Goal: Information Seeking & Learning: Learn about a topic

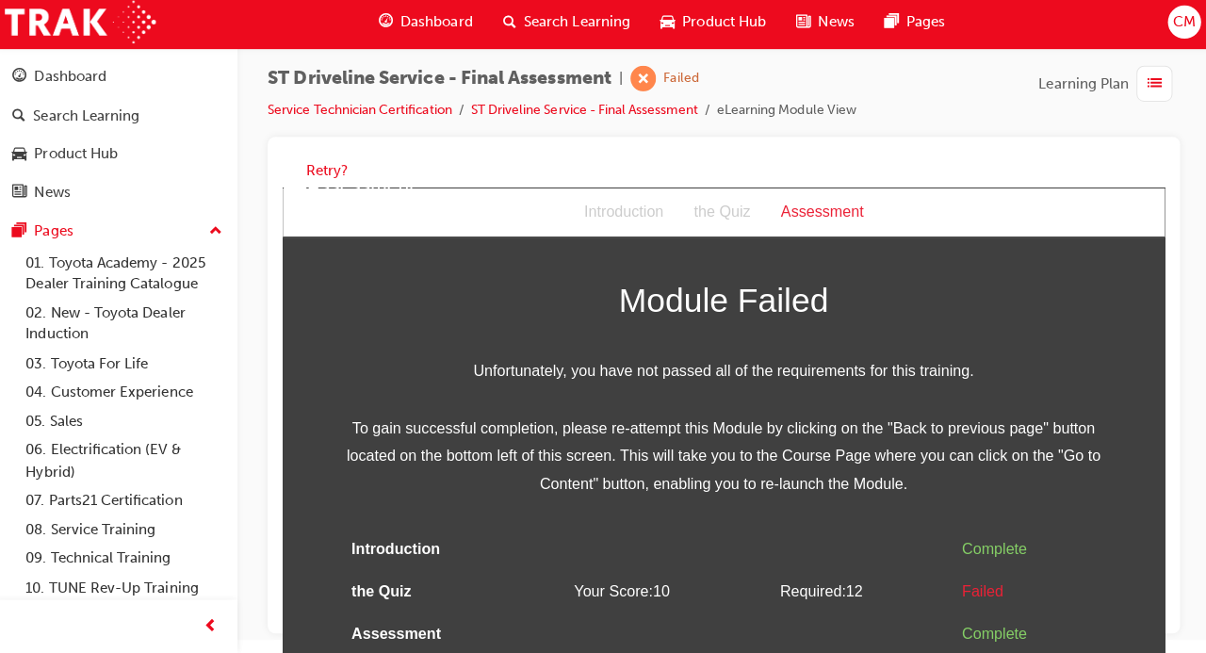
scroll to position [30, 0]
click at [317, 171] on button "Retry?" at bounding box center [328, 174] width 41 height 22
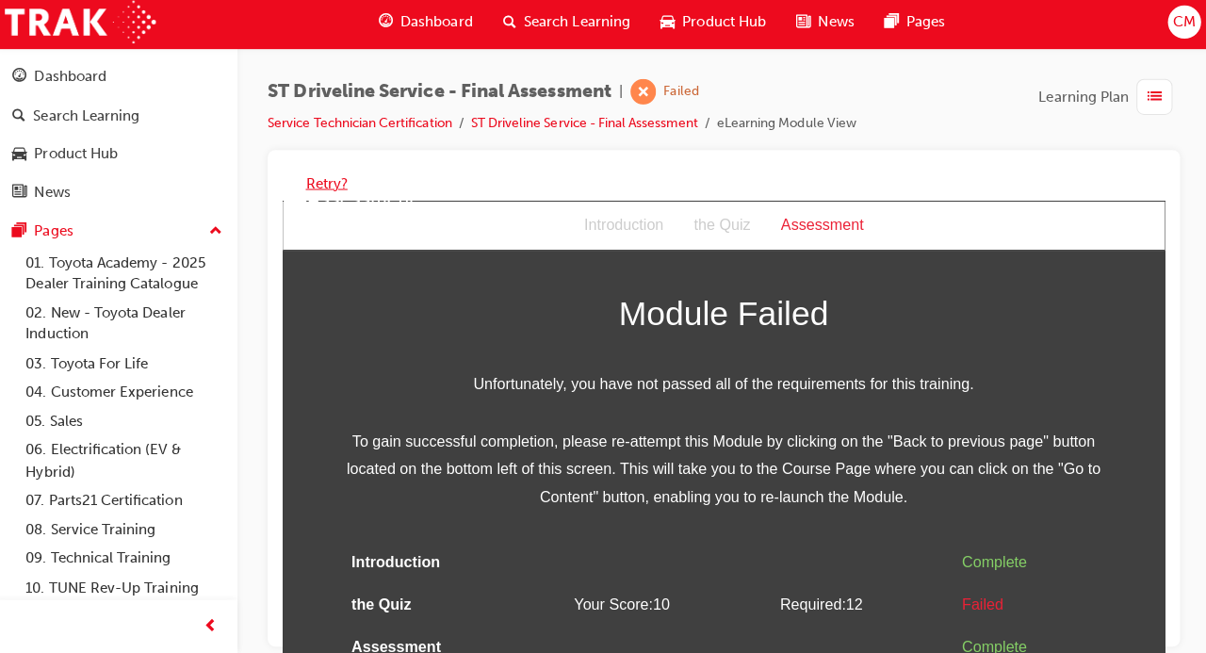
scroll to position [0, 0]
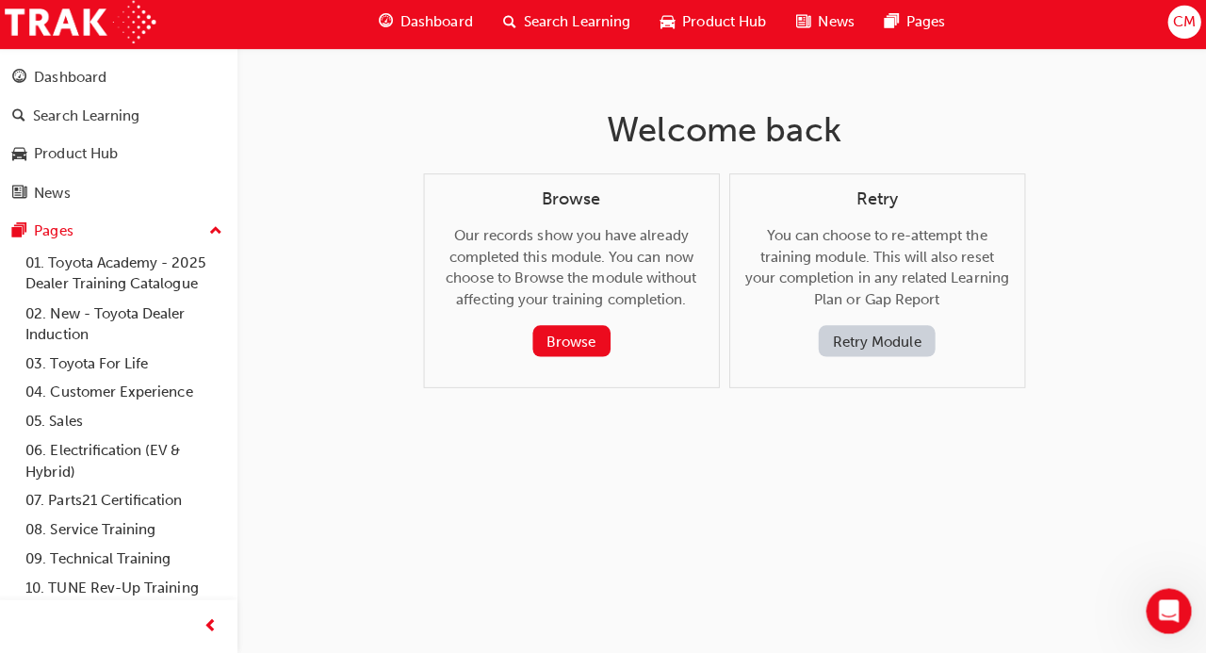
click at [895, 352] on button "Retry Module" at bounding box center [875, 343] width 116 height 31
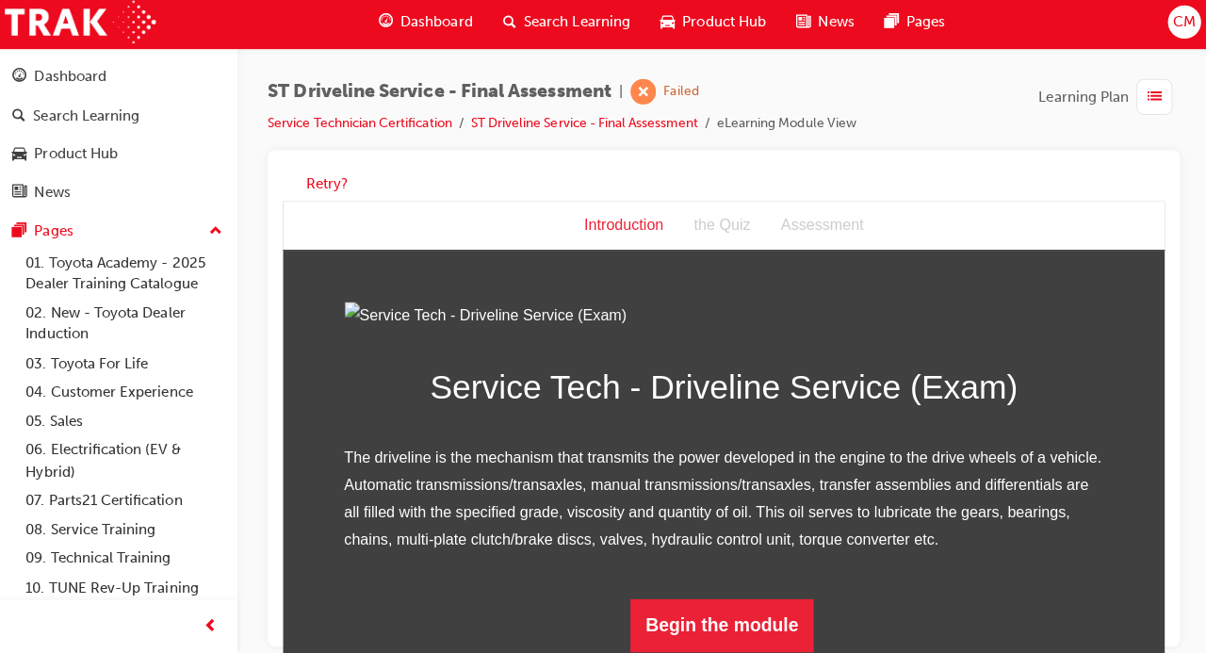
scroll to position [192, 0]
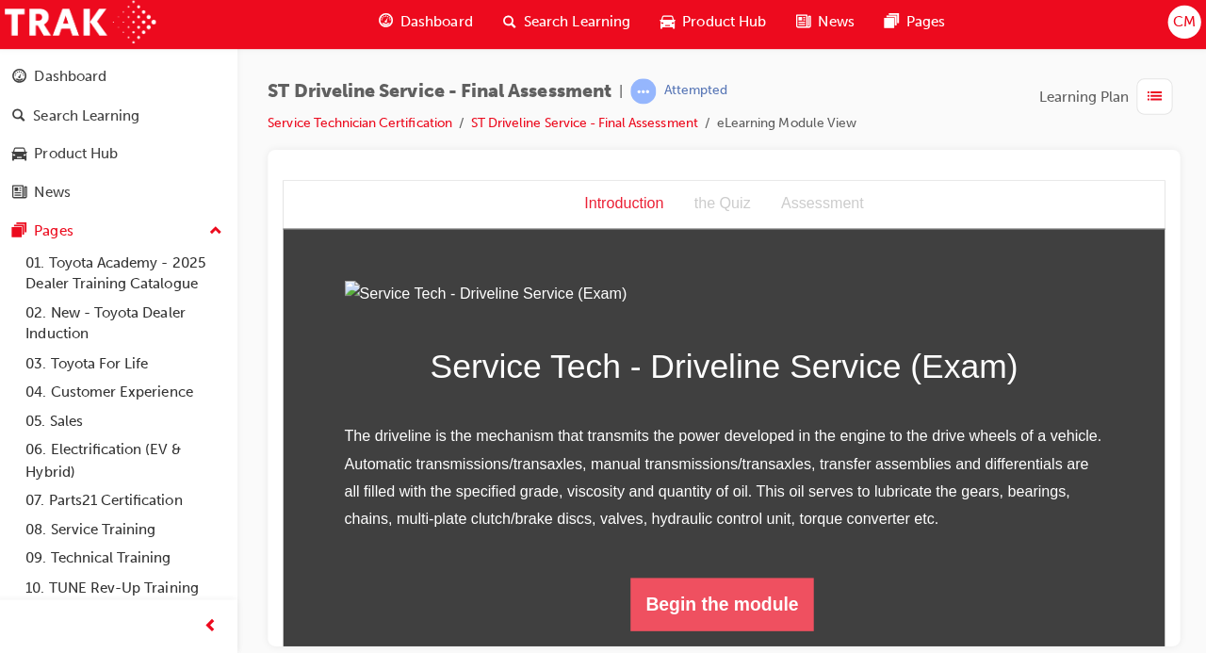
click at [704, 622] on button "Begin the module" at bounding box center [719, 600] width 182 height 53
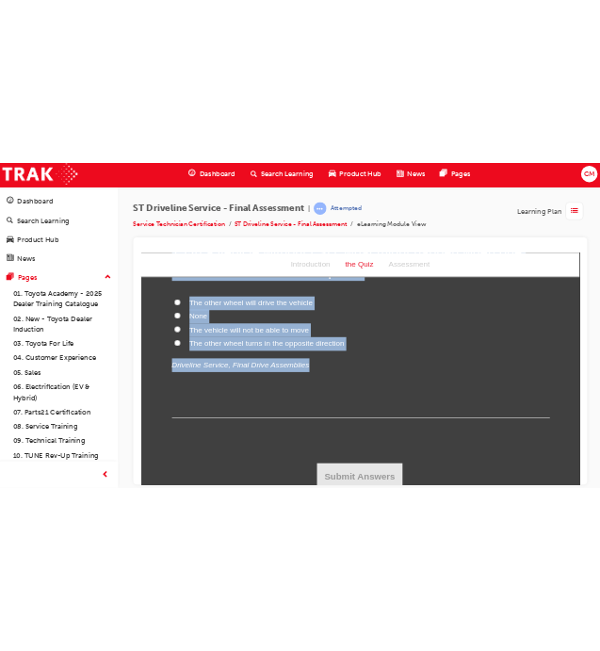
scroll to position [6128, 0]
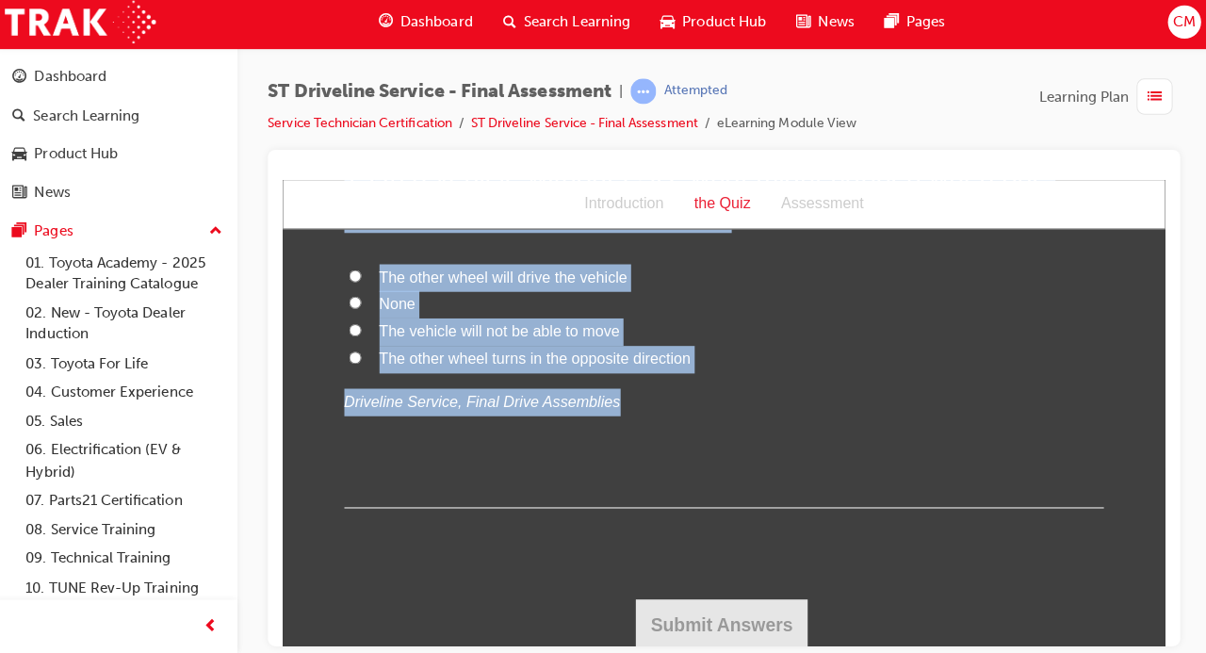
drag, startPoint x: 342, startPoint y: 315, endPoint x: 597, endPoint y: 394, distance: 267.4
copy div "1 . When testing a vehicle with a pre-load type LSD, one wheel is rotated by ha…"
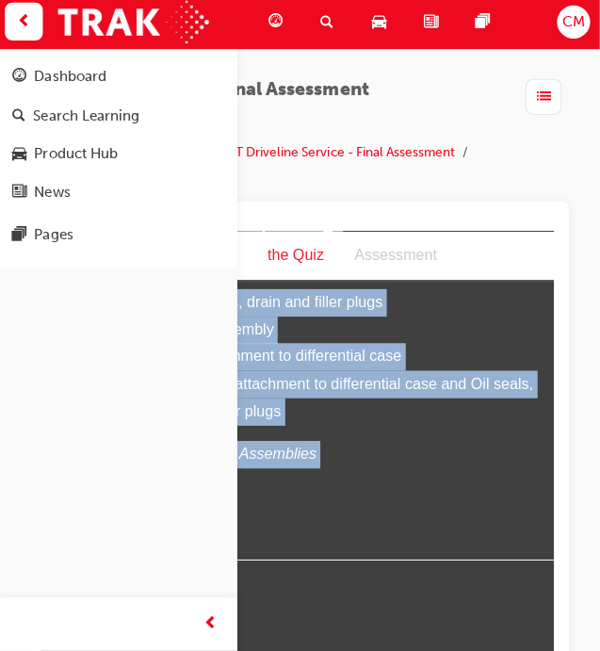
scroll to position [6530, 0]
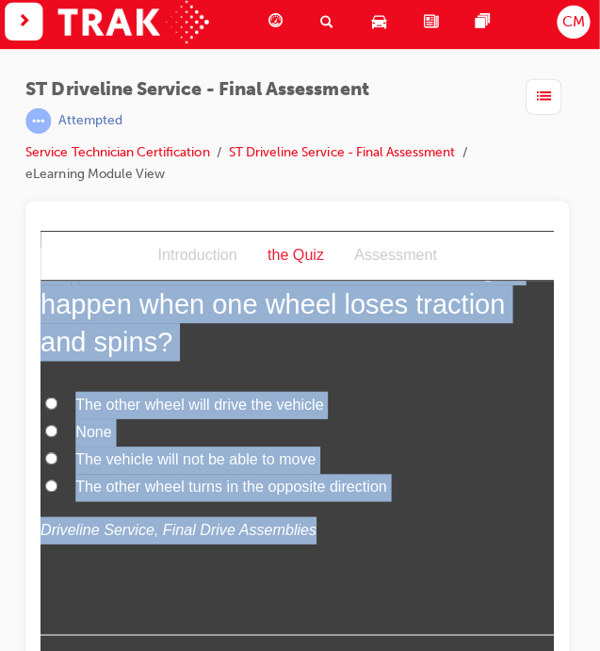
click at [481, 500] on div "15 . In a vehicle without LSD, what might happen when one wheel loses traction …" at bounding box center [296, 439] width 510 height 386
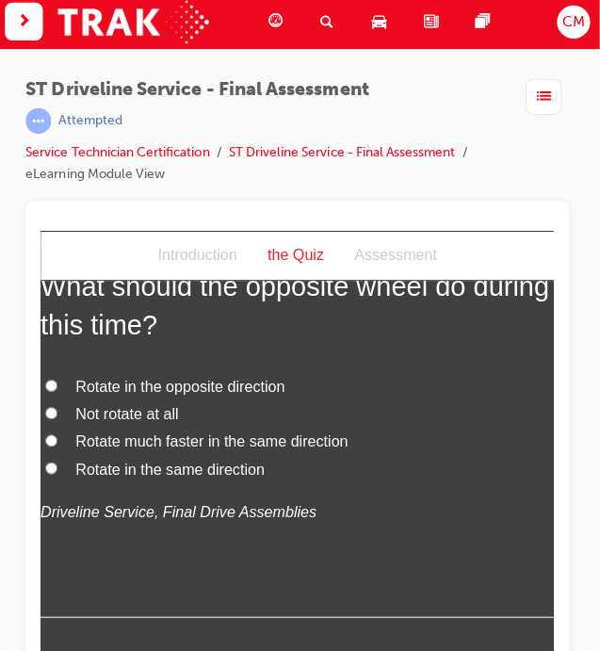
scroll to position [234, 0]
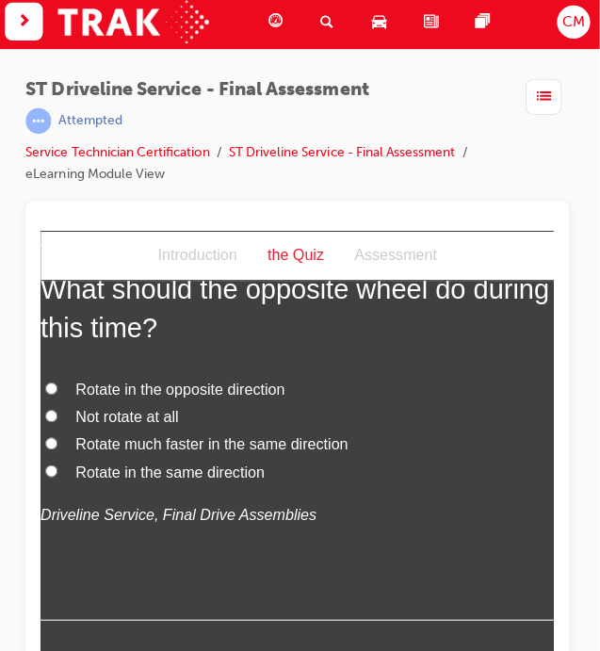
click at [237, 474] on span "Rotate in the same direction" at bounding box center [169, 469] width 188 height 16
click at [57, 474] on input "Rotate in the same direction" at bounding box center [51, 468] width 12 height 12
radio input "true"
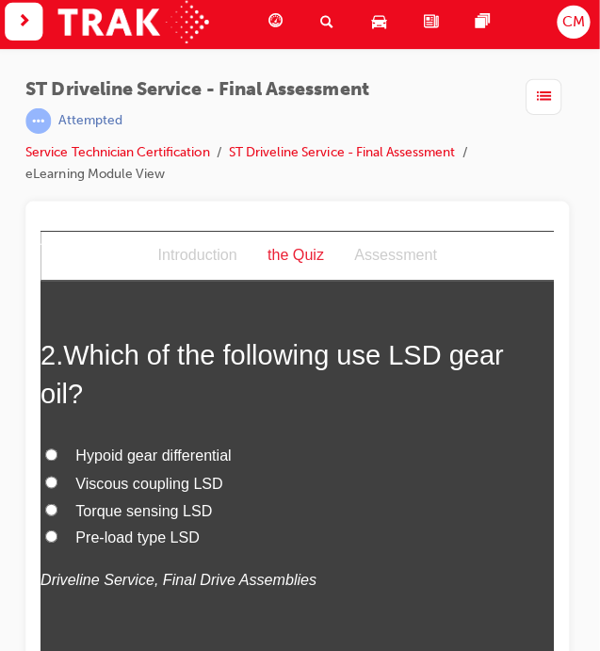
scroll to position [608, 0]
click at [140, 525] on span "Pre-load type LSD" at bounding box center [136, 533] width 123 height 16
click at [57, 526] on input "Pre-load type LSD" at bounding box center [51, 532] width 12 height 12
radio input "true"
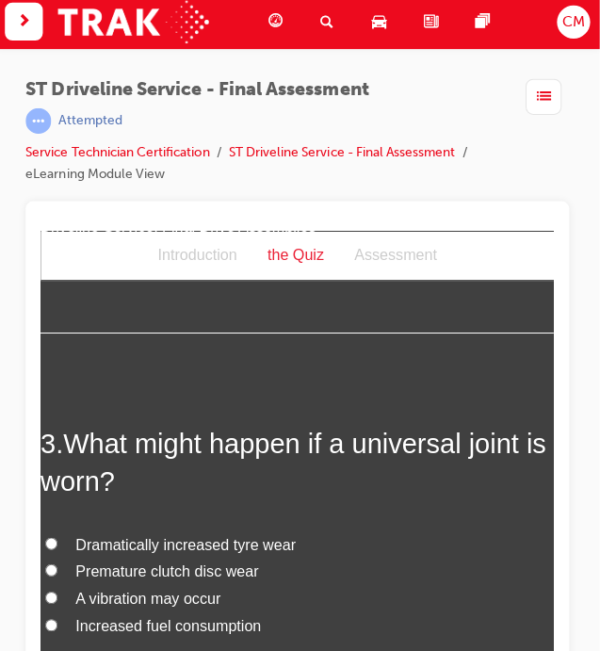
scroll to position [963, 0]
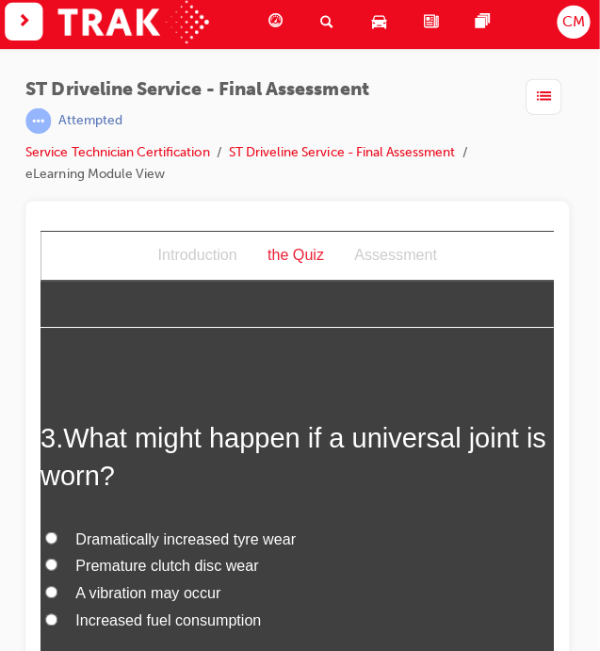
click at [140, 581] on span "A vibration may occur" at bounding box center [147, 589] width 144 height 16
click at [57, 582] on input "A vibration may occur" at bounding box center [51, 588] width 12 height 12
radio input "true"
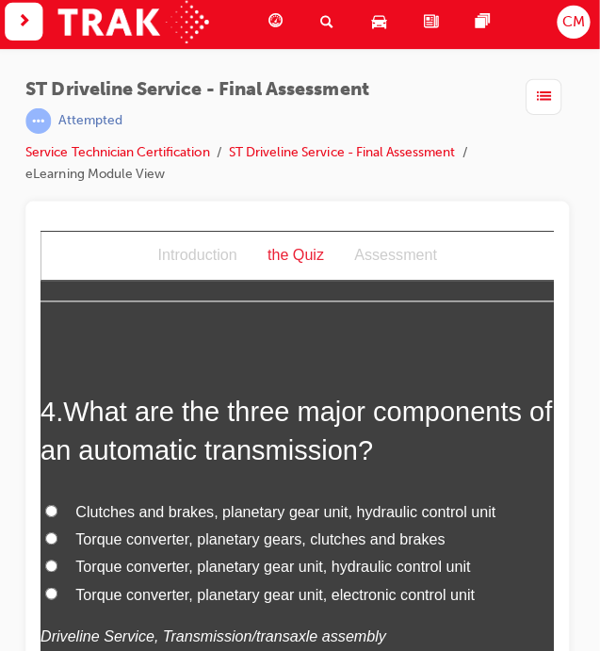
scroll to position [1438, 0]
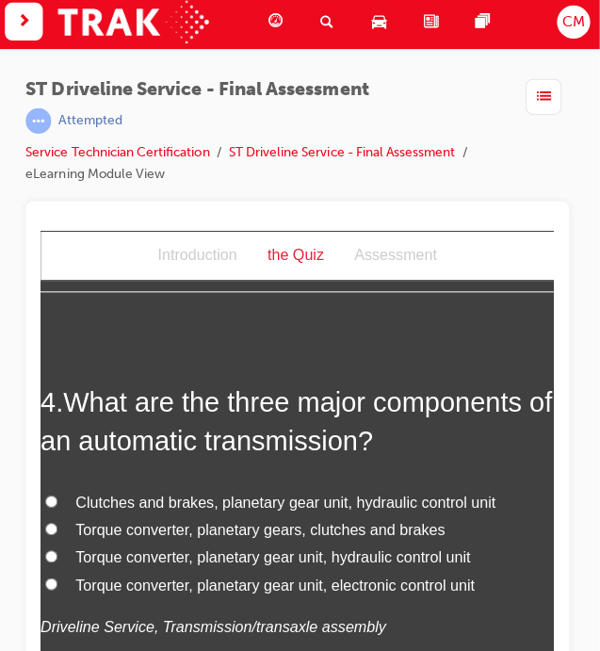
click at [383, 546] on span "Torque converter, planetary gear unit, hydraulic control unit" at bounding box center [271, 554] width 392 height 16
click at [57, 547] on input "Torque converter, planetary gear unit, hydraulic control unit" at bounding box center [51, 553] width 12 height 12
radio input "true"
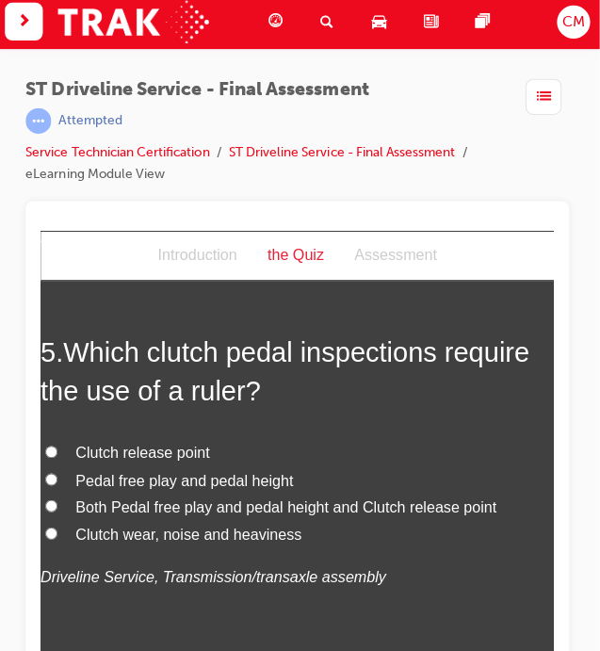
scroll to position [1926, 0]
click at [254, 469] on span "Pedal free play and pedal height" at bounding box center [183, 477] width 217 height 16
click at [57, 470] on input "Pedal free play and pedal height" at bounding box center [51, 476] width 12 height 12
radio input "true"
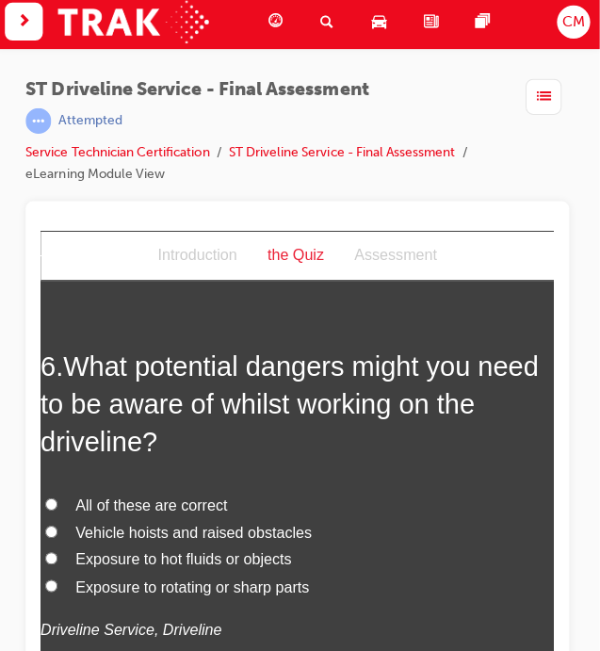
scroll to position [2364, 0]
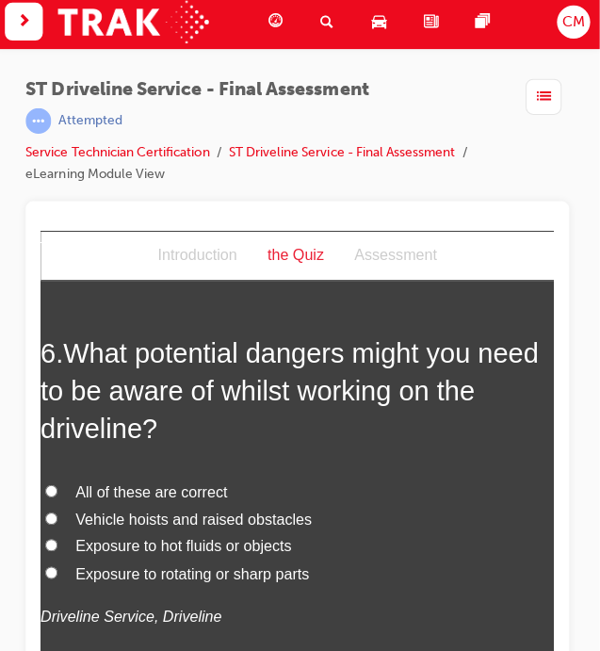
click at [205, 481] on span "All of these are correct" at bounding box center [150, 489] width 151 height 16
click at [57, 482] on input "All of these are correct" at bounding box center [51, 488] width 12 height 12
radio input "true"
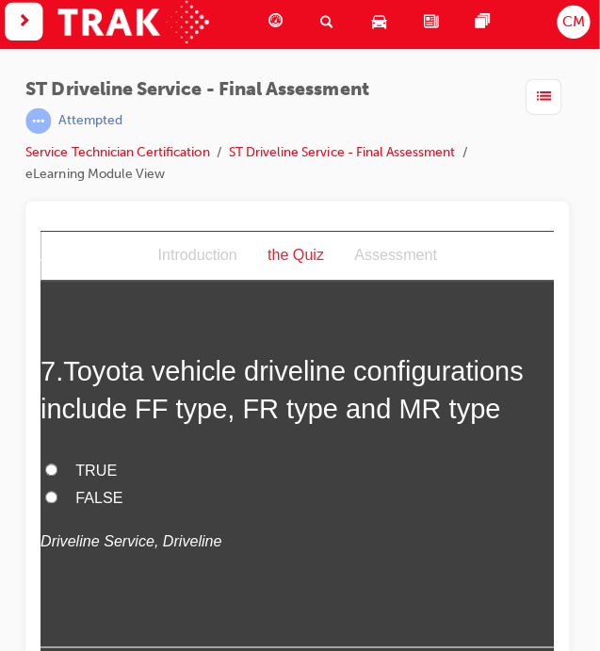
scroll to position [2823, 0]
click at [90, 460] on span "TRUE" at bounding box center [95, 468] width 41 height 16
click at [57, 461] on input "TRUE" at bounding box center [51, 467] width 12 height 12
radio input "true"
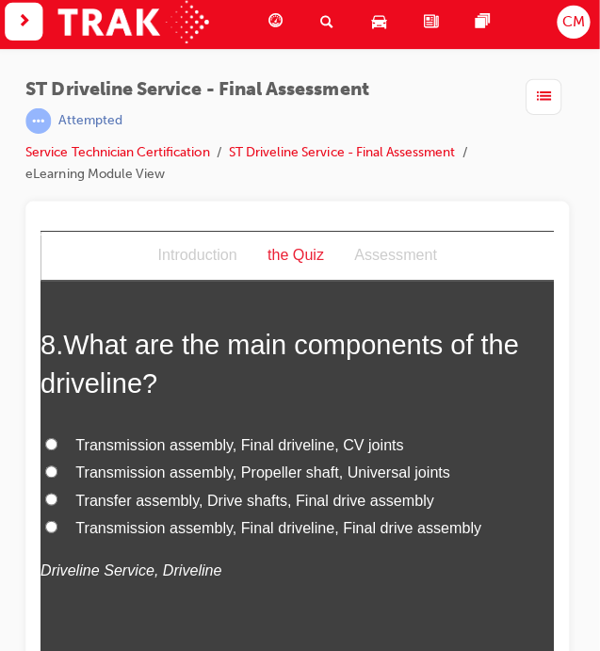
scroll to position [3237, 0]
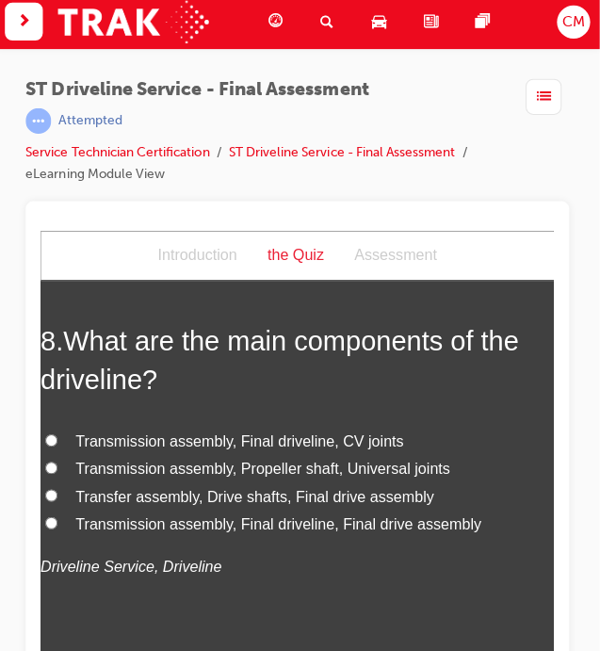
click at [271, 513] on span "Transmission assembly, Final driveline, Final drive assembly" at bounding box center [276, 521] width 403 height 16
click at [57, 514] on input "Transmission assembly, Final driveline, Final drive assembly" at bounding box center [51, 520] width 12 height 12
radio input "true"
click at [271, 513] on span "Transmission assembly, Final driveline, Final drive assembly" at bounding box center [276, 521] width 403 height 16
click at [57, 514] on input "Transmission assembly, Final driveline, Final drive assembly" at bounding box center [51, 520] width 12 height 12
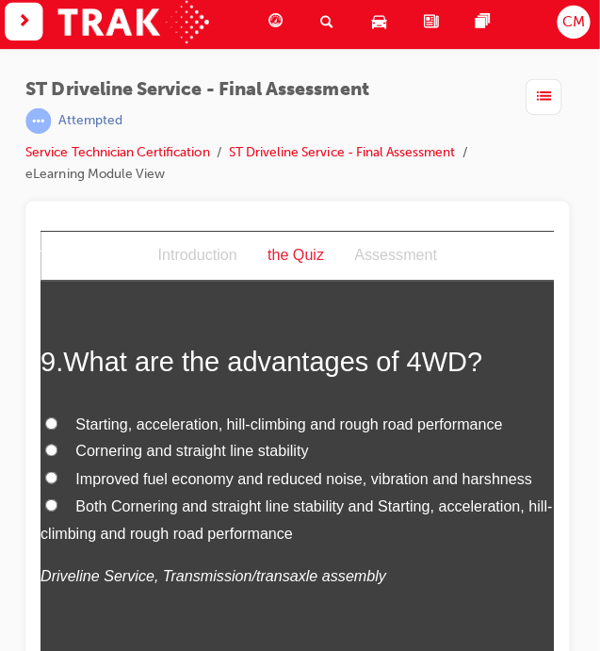
scroll to position [3656, 0]
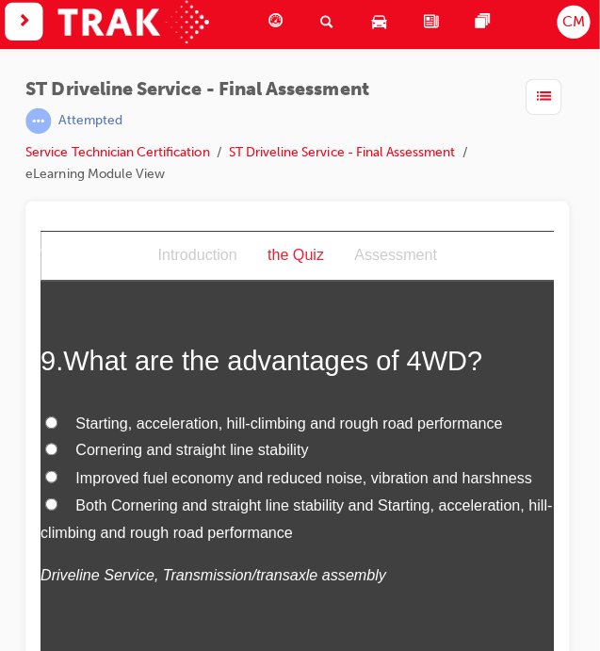
click at [452, 413] on span "Starting, acceleration, hill-climbing and rough road performance" at bounding box center [287, 421] width 424 height 16
click at [57, 414] on input "Starting, acceleration, hill-climbing and rough road performance" at bounding box center [51, 420] width 12 height 12
radio input "true"
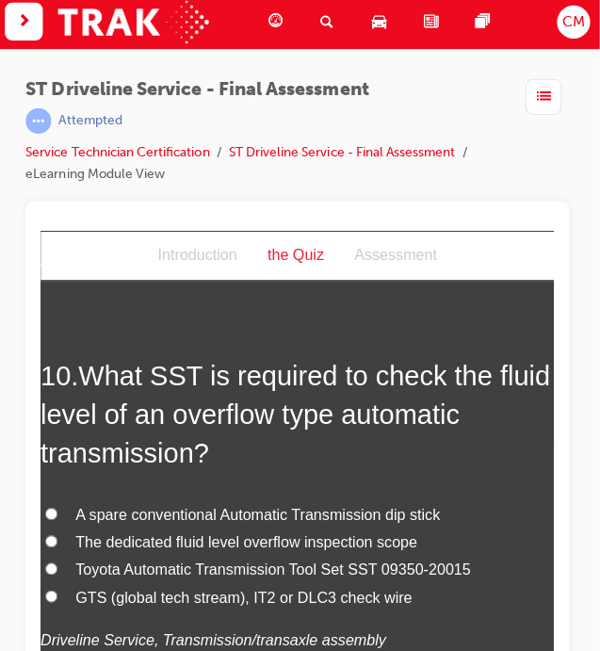
scroll to position [4088, 0]
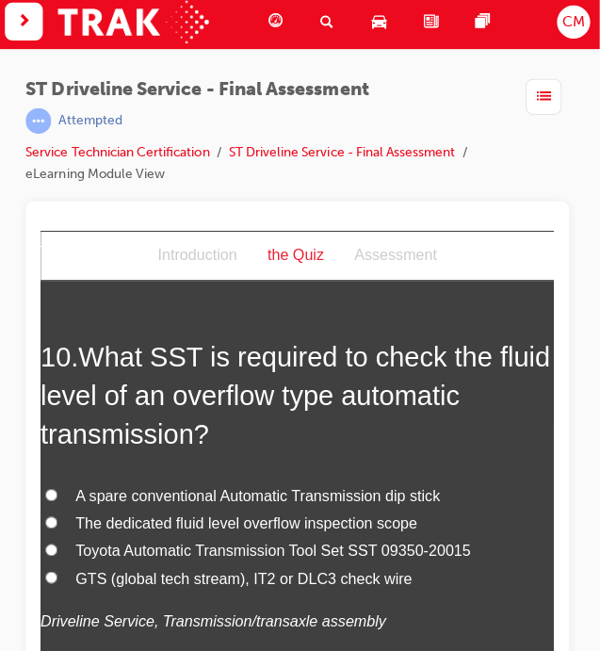
click at [210, 512] on span "The dedicated fluid level overflow inspection scope" at bounding box center [244, 520] width 339 height 16
click at [57, 513] on input "The dedicated fluid level overflow inspection scope" at bounding box center [51, 519] width 12 height 12
radio input "true"
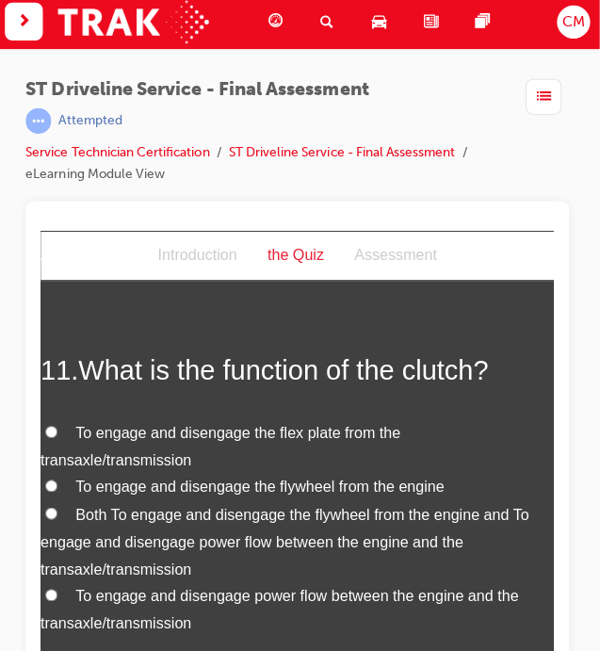
scroll to position [4553, 0]
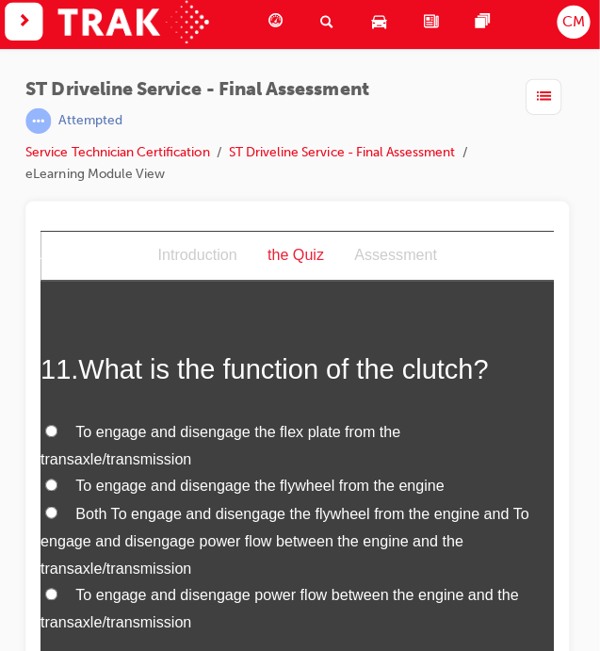
click at [210, 502] on span "Both To engage and disengage the flywheel from the engine and To engage and dis…" at bounding box center [283, 537] width 485 height 71
click at [57, 503] on input "Both To engage and disengage the flywheel from the engine and To engage and dis…" at bounding box center [51, 509] width 12 height 12
radio input "true"
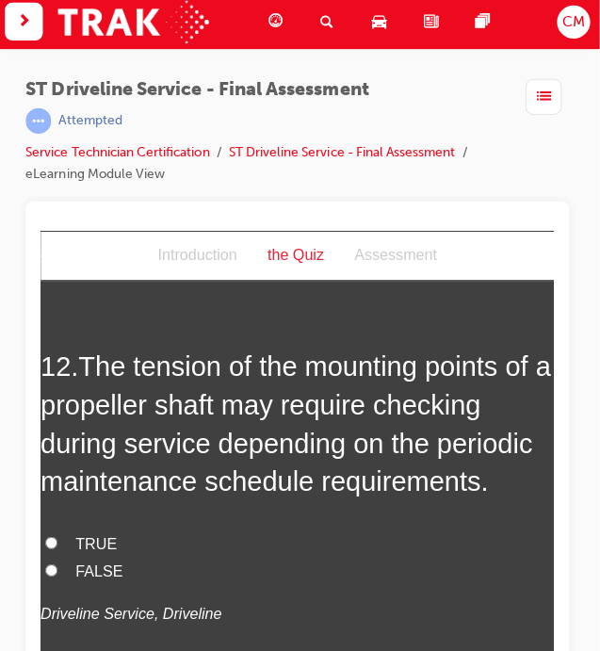
scroll to position [5063, 0]
click at [82, 533] on span "TRUE" at bounding box center [95, 541] width 41 height 16
click at [57, 534] on input "TRUE" at bounding box center [51, 540] width 12 height 12
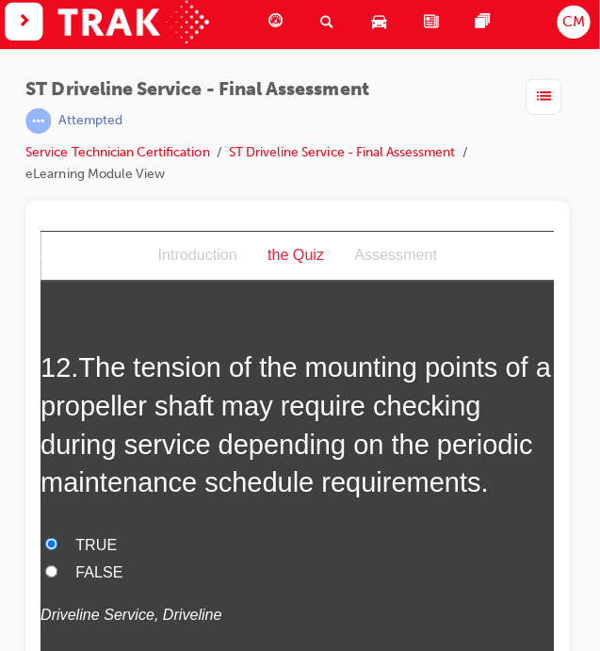
radio input "true"
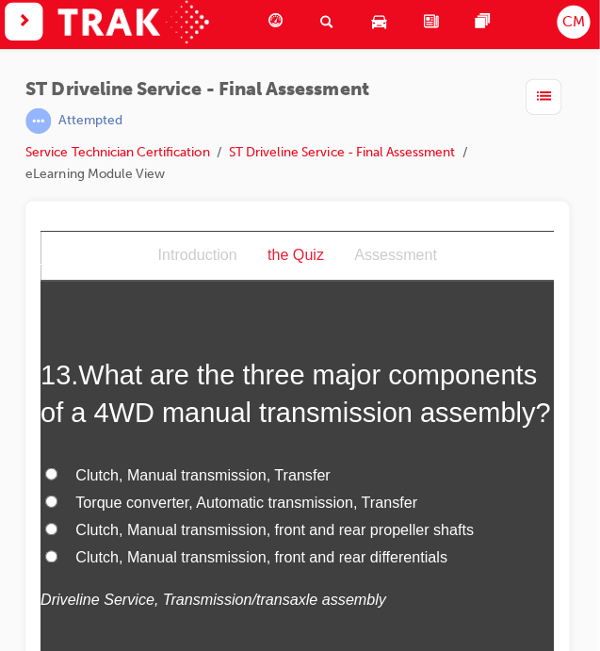
scroll to position [5518, 0]
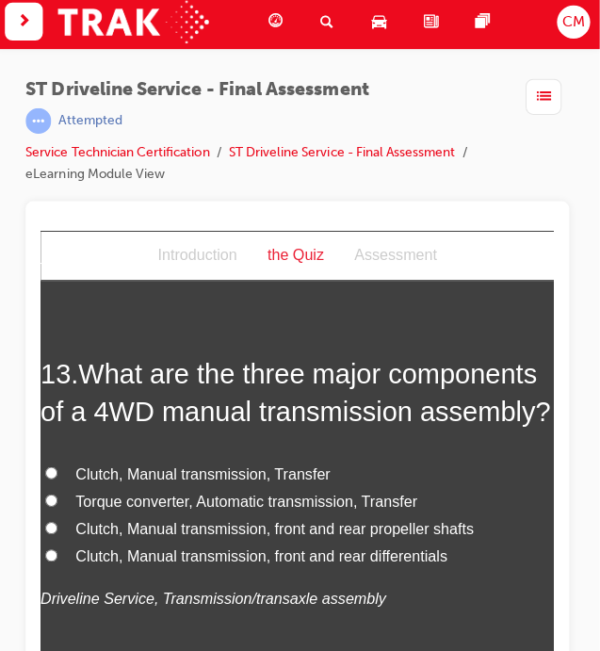
click at [223, 463] on span "Clutch, Manual transmission, Transfer" at bounding box center [201, 471] width 253 height 16
click at [57, 464] on input "Clutch, Manual transmission, Transfer" at bounding box center [51, 470] width 12 height 12
radio input "true"
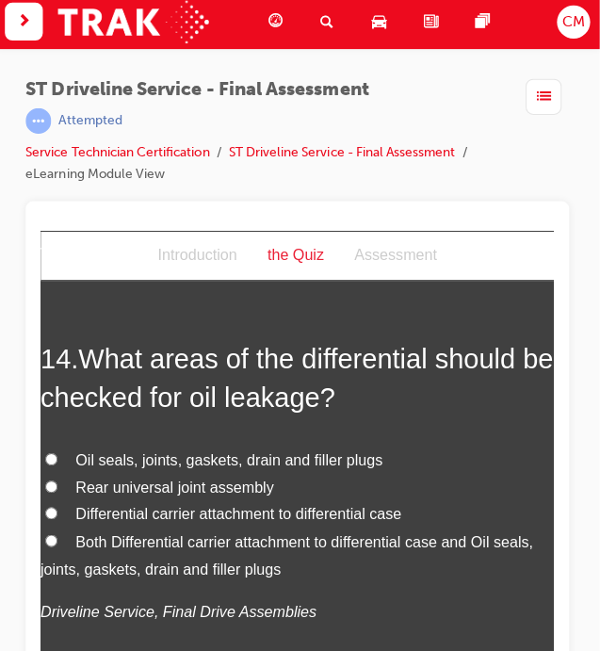
scroll to position [5973, 0]
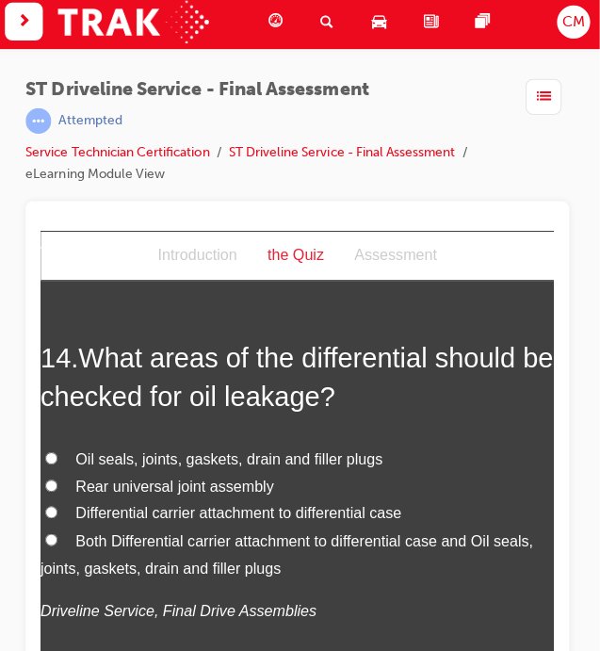
click at [268, 524] on label "Both Differential carrier attachment to differential case and Oil seals, joints…" at bounding box center [296, 551] width 510 height 55
click at [57, 530] on input "Both Differential carrier attachment to differential case and Oil seals, joints…" at bounding box center [51, 536] width 12 height 12
radio input "true"
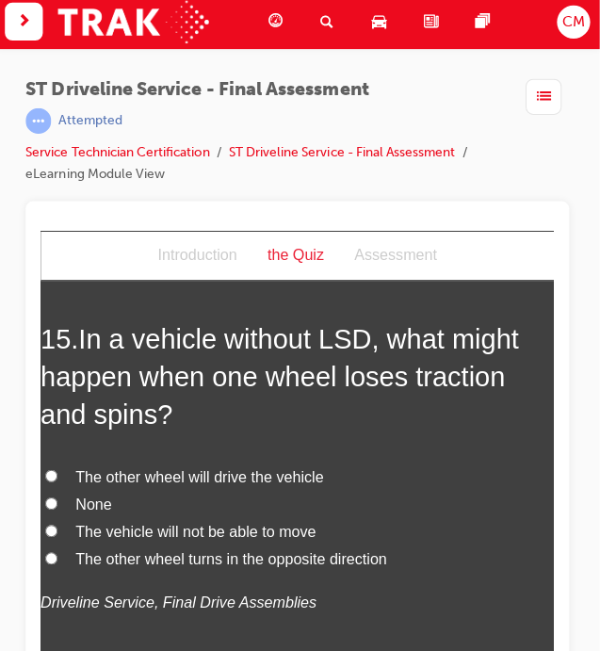
scroll to position [6458, 0]
click at [254, 520] on span "The vehicle will not be able to move" at bounding box center [194, 528] width 238 height 16
click at [57, 521] on input "The vehicle will not be able to move" at bounding box center [51, 527] width 12 height 12
radio input "true"
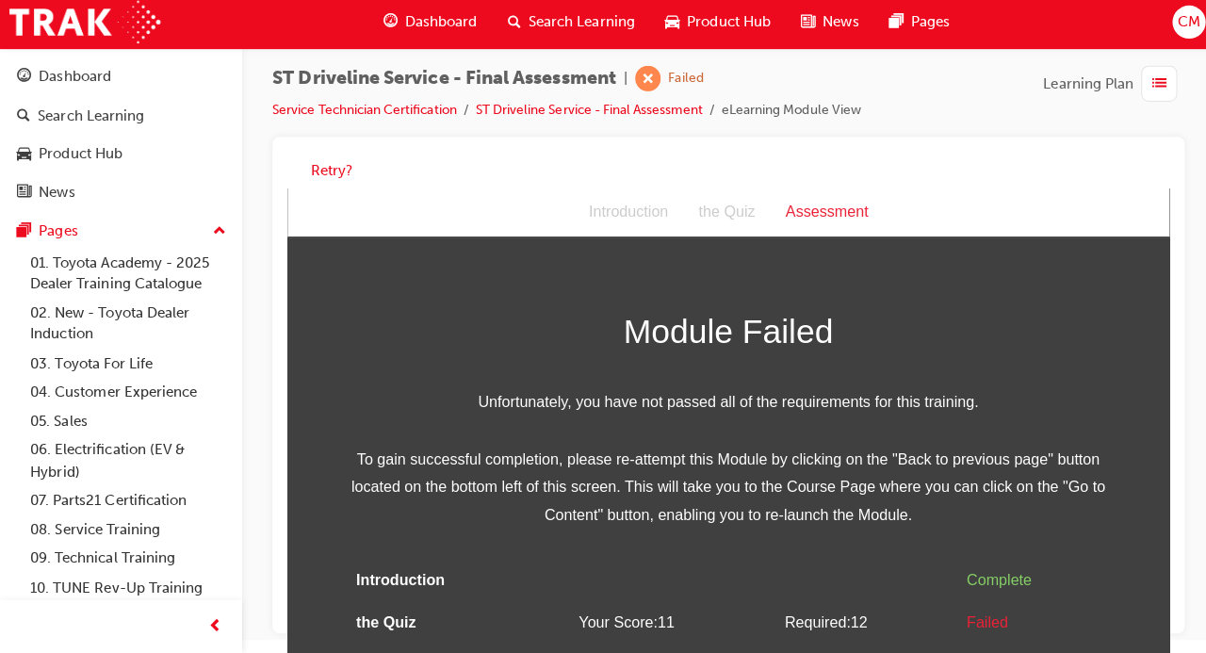
scroll to position [30, 0]
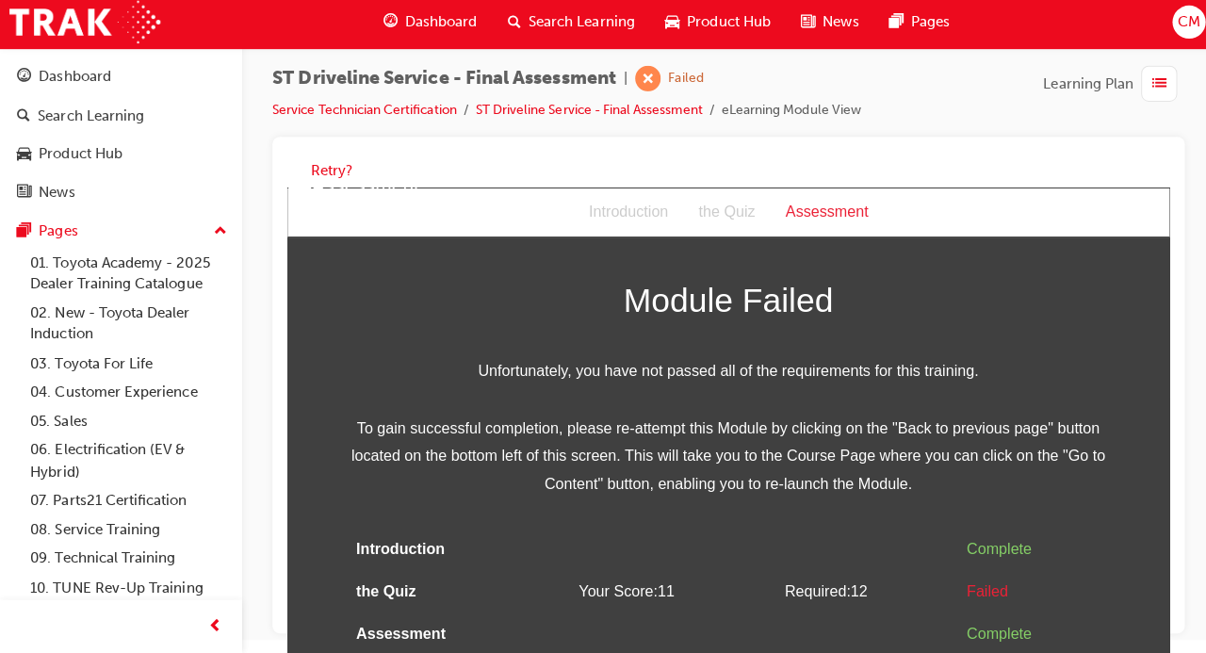
click at [743, 208] on div "the Quiz" at bounding box center [723, 211] width 87 height 27
click at [686, 209] on div "the Quiz" at bounding box center [723, 211] width 87 height 27
click at [744, 212] on div "the Quiz" at bounding box center [723, 211] width 87 height 27
click at [319, 172] on button "Retry?" at bounding box center [328, 174] width 41 height 22
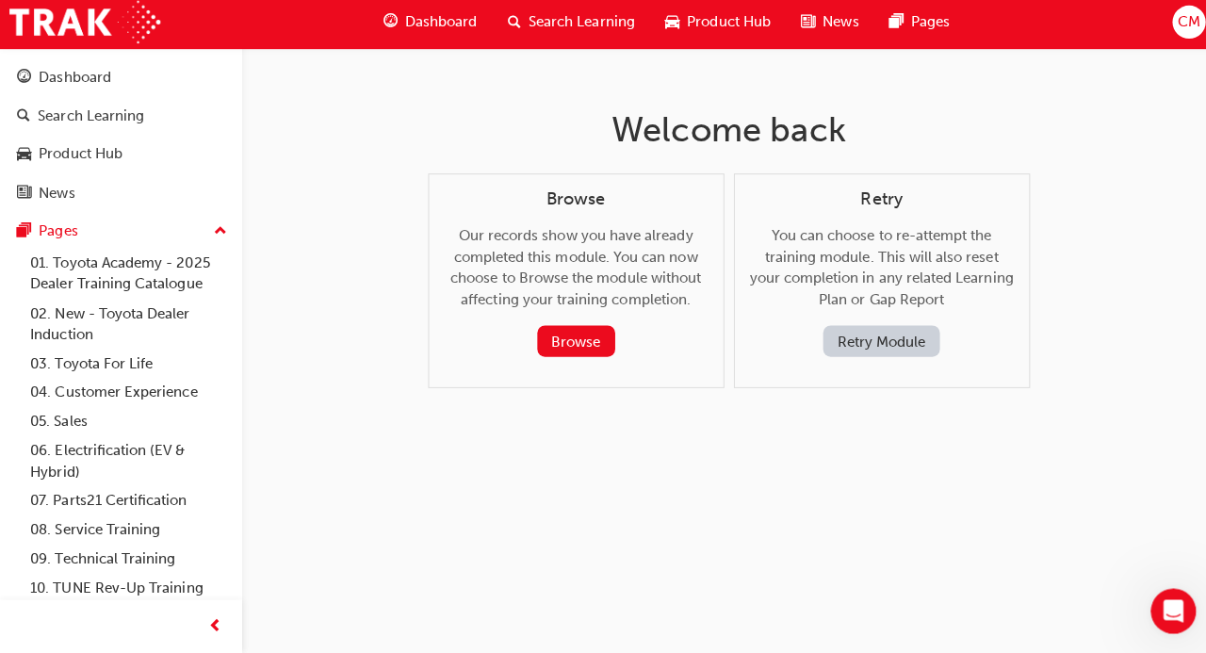
scroll to position [0, 0]
click at [854, 348] on button "Retry Module" at bounding box center [875, 343] width 116 height 31
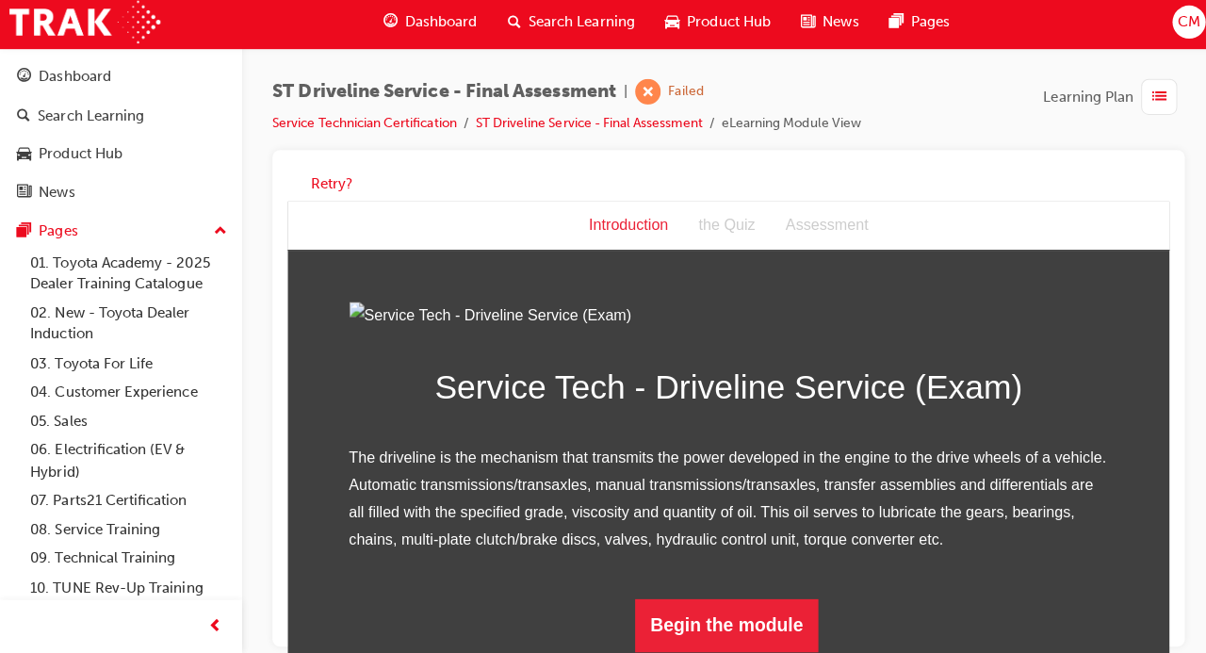
scroll to position [192, 0]
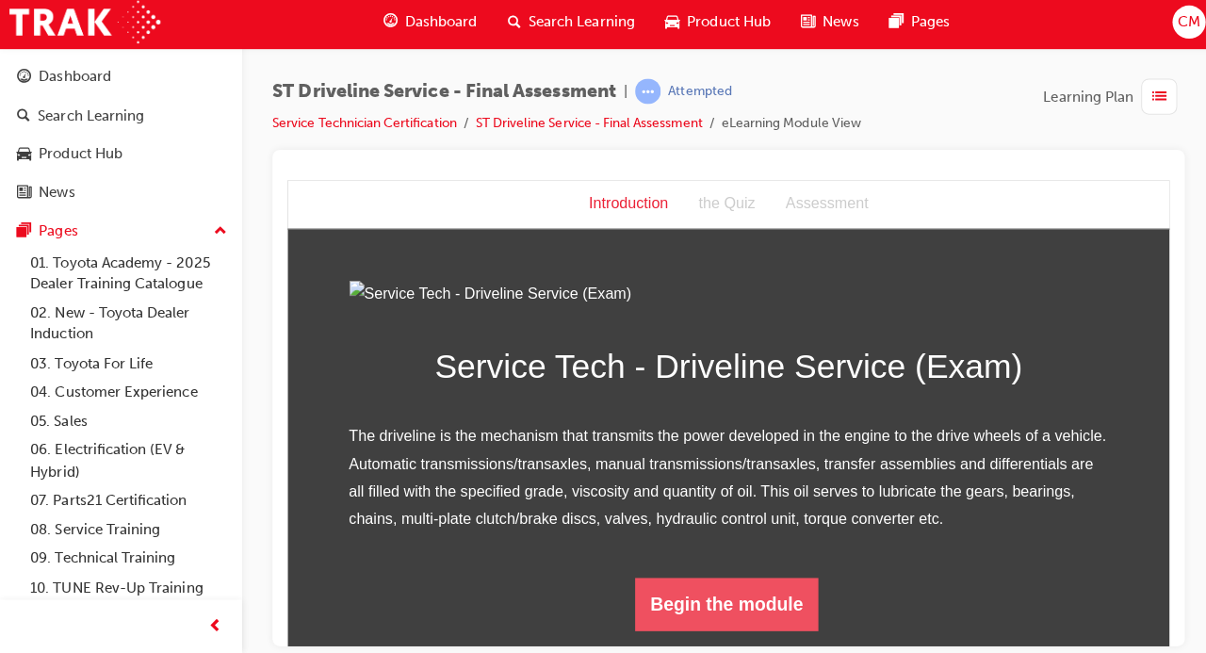
click at [751, 613] on button "Begin the module" at bounding box center [723, 600] width 182 height 53
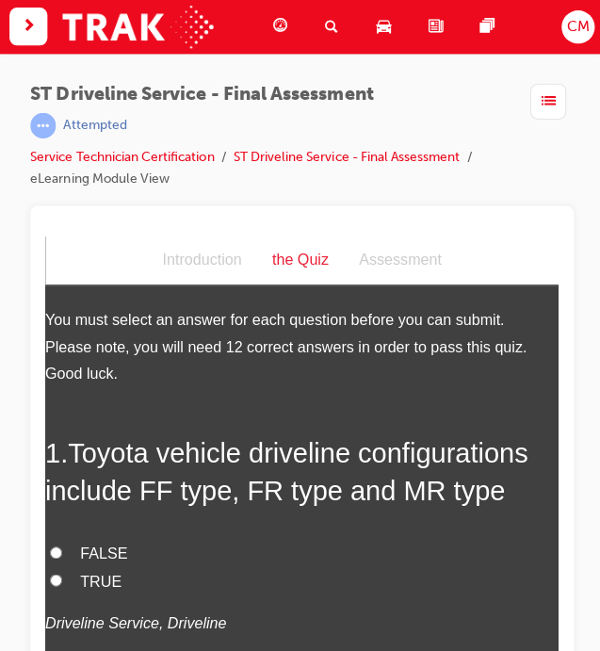
scroll to position [42, 0]
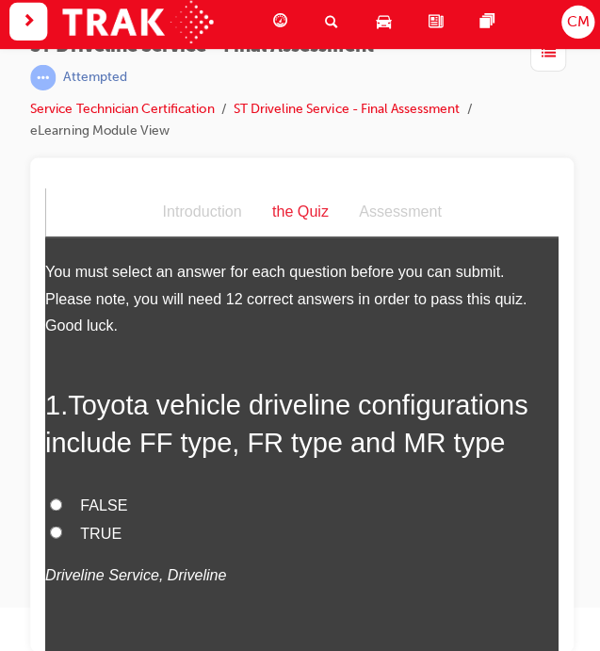
click at [59, 533] on input "TRUE" at bounding box center [56, 529] width 12 height 12
radio input "true"
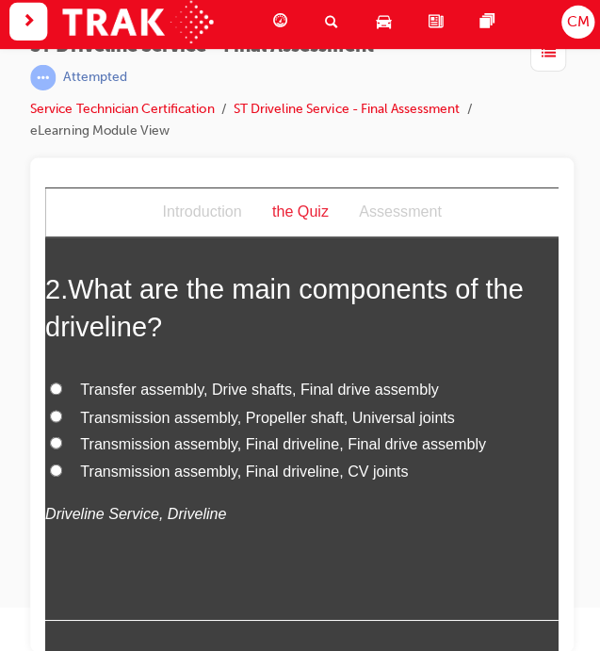
scroll to position [499, 0]
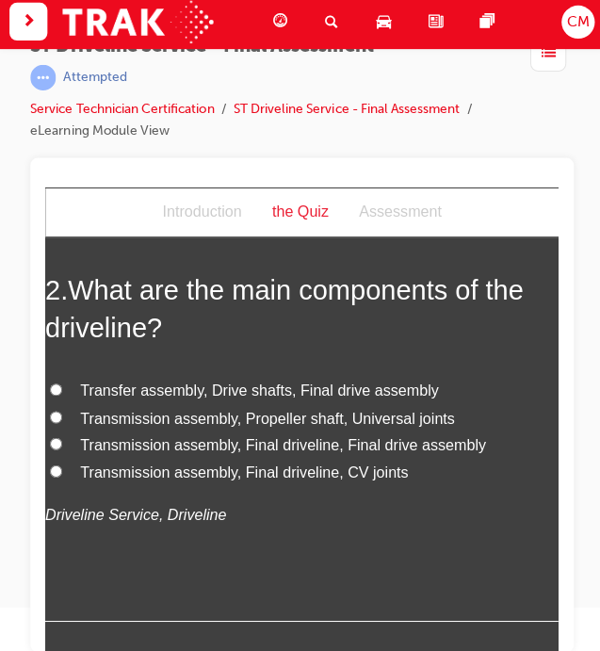
click at [300, 416] on span "Transmission assembly, Propeller shaft, Universal joints" at bounding box center [266, 416] width 372 height 16
click at [62, 416] on input "Transmission assembly, Propeller shaft, Universal joints" at bounding box center [56, 415] width 12 height 12
radio input "true"
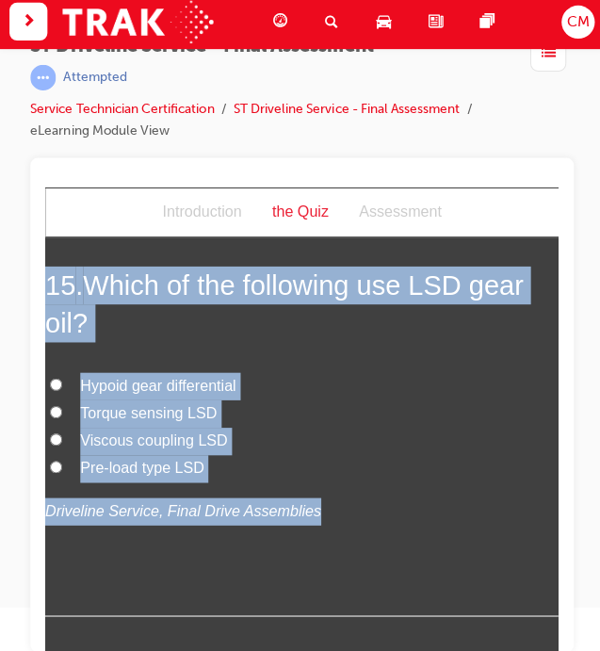
scroll to position [6608, 0]
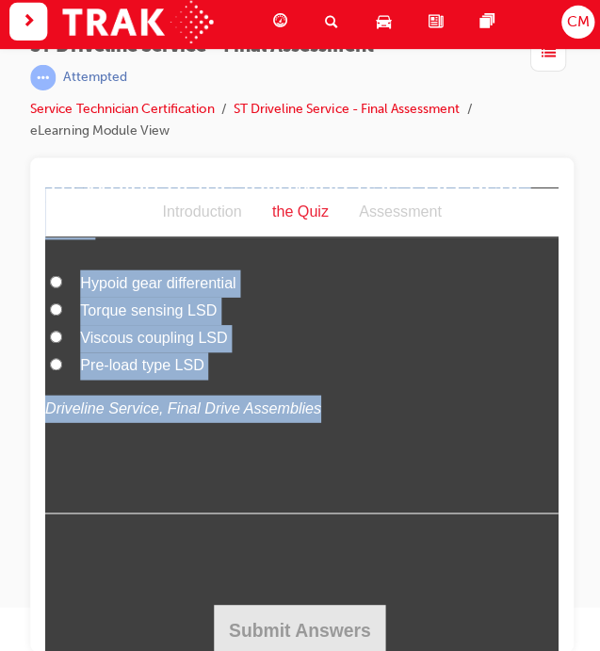
drag, startPoint x: 68, startPoint y: 275, endPoint x: 300, endPoint y: 406, distance: 266.3
copy div "What potential dangers might you need to be aware of whilst working on the driv…"
click at [391, 300] on label "Torque sensing LSD" at bounding box center [300, 309] width 510 height 27
click at [62, 302] on input "Torque sensing LSD" at bounding box center [56, 308] width 12 height 12
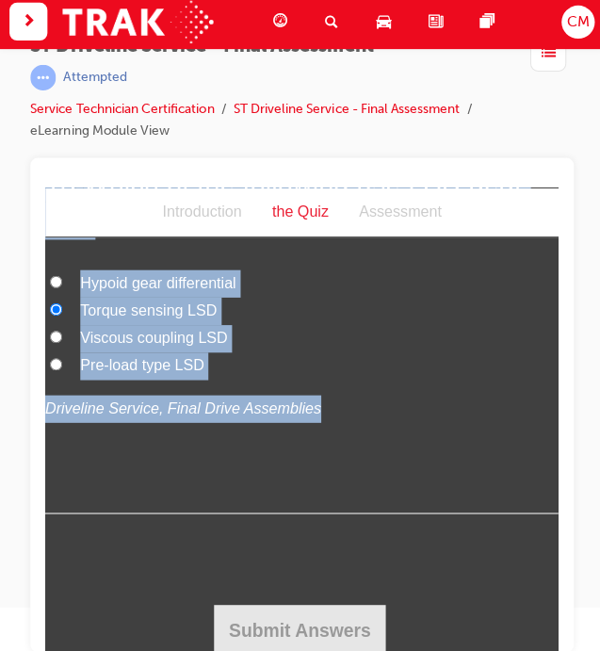
radio input "true"
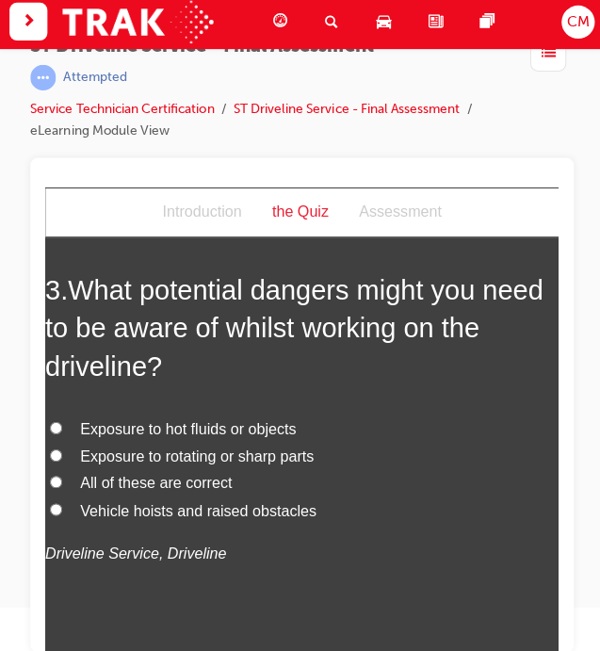
scroll to position [939, 0]
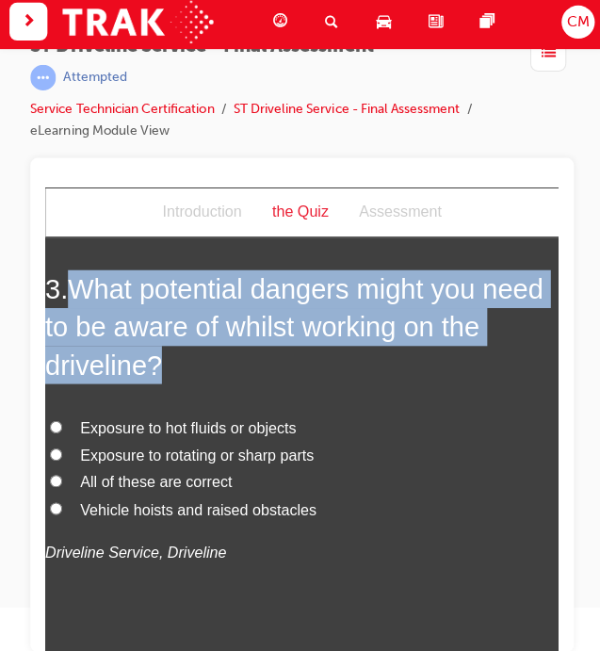
drag, startPoint x: 75, startPoint y: 278, endPoint x: 204, endPoint y: 340, distance: 143.3
click at [204, 340] on h2 "3 . What potential dangers might you need to be aware of whilst working on the …" at bounding box center [300, 326] width 510 height 114
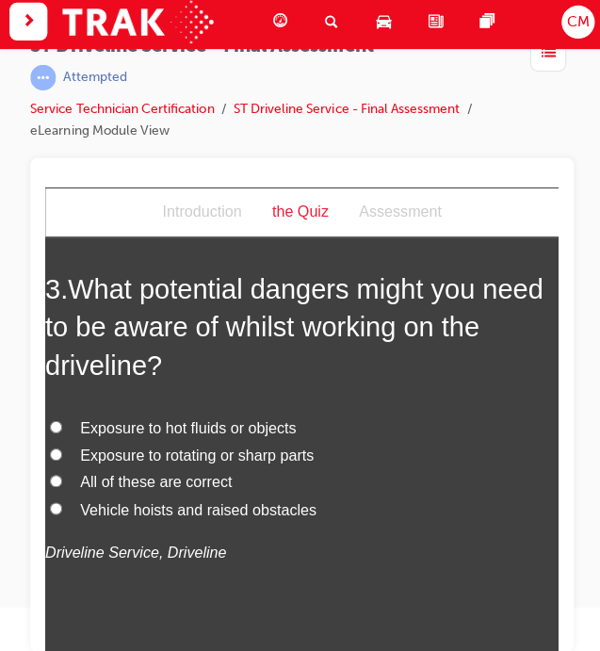
click at [411, 388] on div "3 . What potential dangers might you need to be aware of whilst working on the …" at bounding box center [300, 462] width 510 height 386
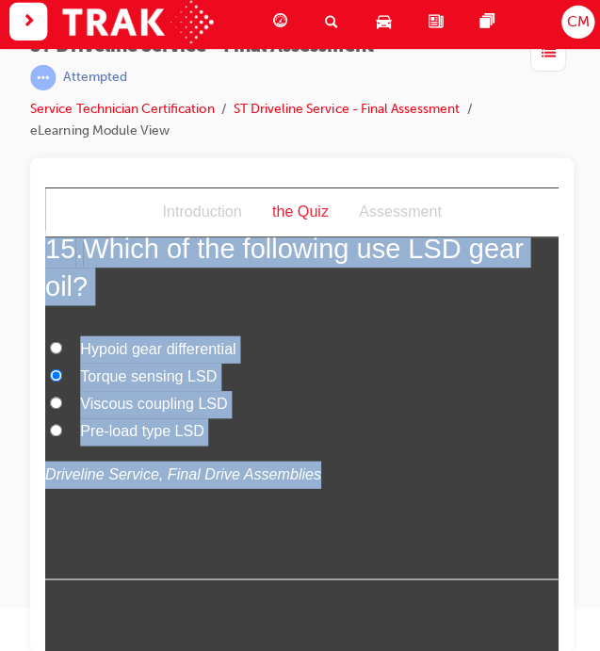
scroll to position [6608, 0]
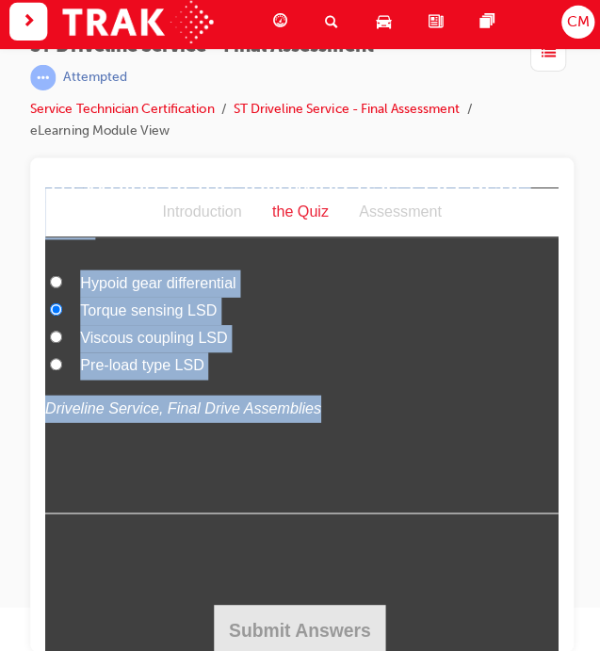
drag, startPoint x: 79, startPoint y: 350, endPoint x: 312, endPoint y: 401, distance: 238.5
copy div "What potential dangers might you need to be aware of whilst working on the driv…"
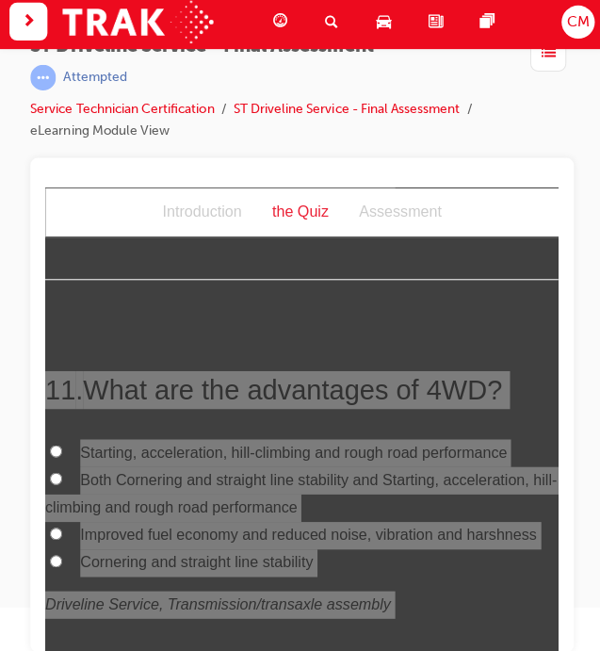
scroll to position [4509, 0]
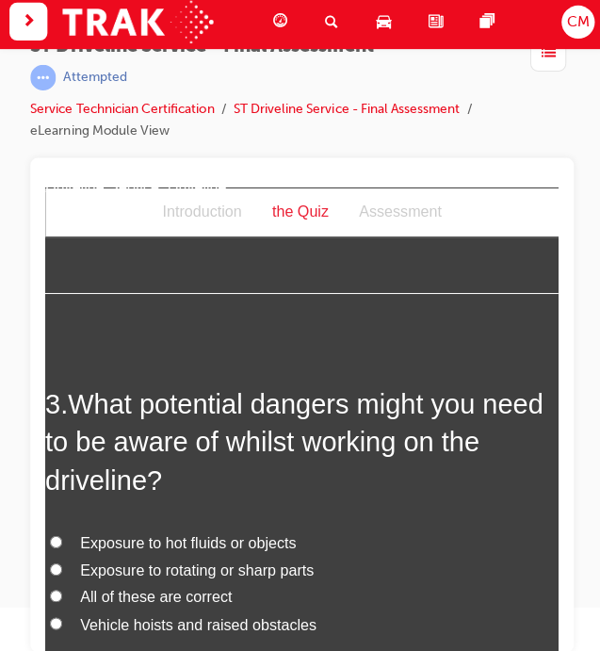
scroll to position [913, 0]
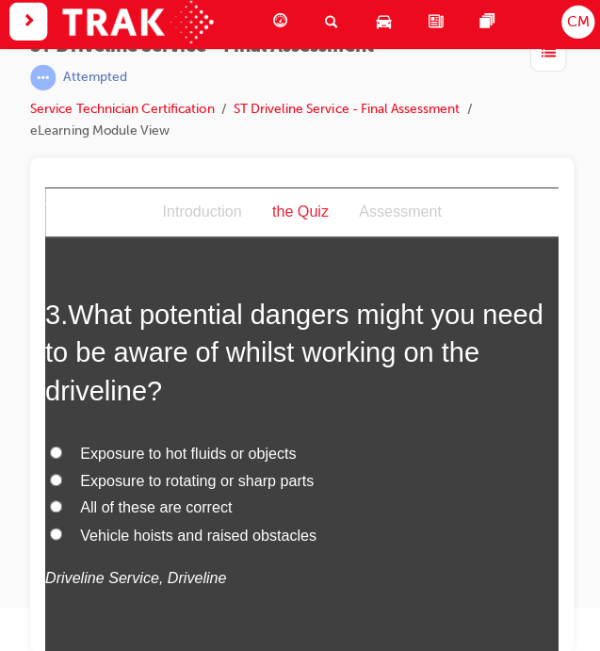
click at [194, 519] on label "Vehicle hoists and raised obstacles" at bounding box center [300, 532] width 510 height 27
click at [62, 525] on input "Vehicle hoists and raised obstacles" at bounding box center [56, 531] width 12 height 12
radio input "true"
click at [192, 512] on span "All of these are correct" at bounding box center [155, 505] width 151 height 16
click at [62, 510] on input "All of these are correct" at bounding box center [56, 504] width 12 height 12
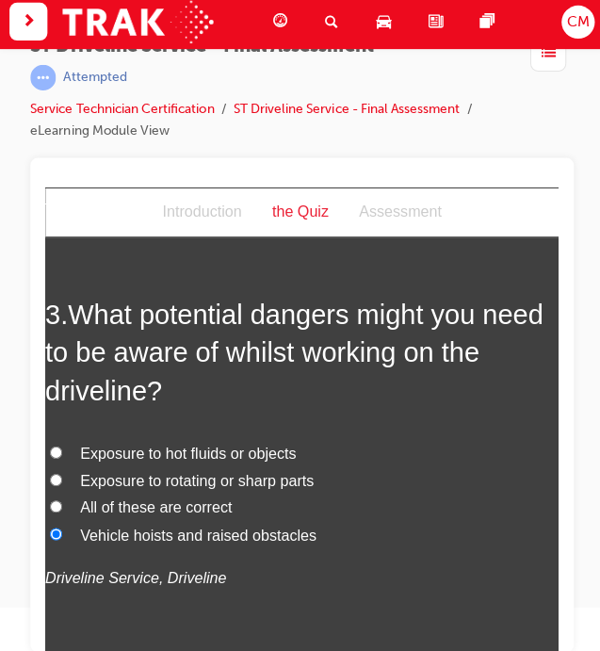
radio input "true"
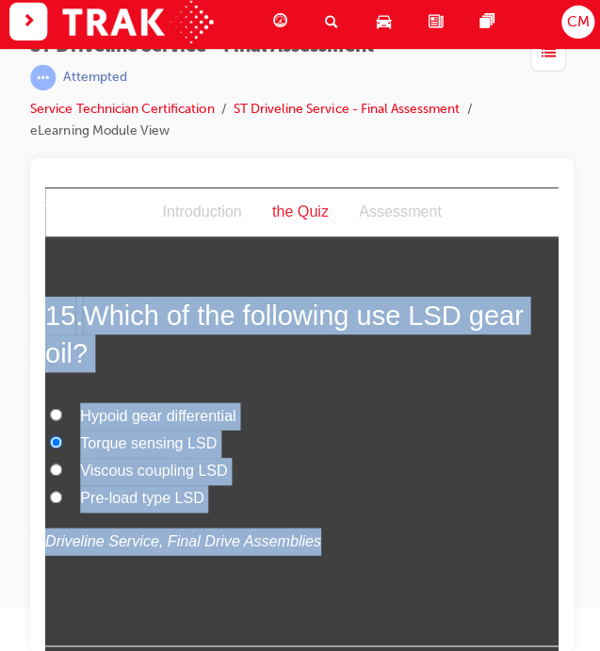
scroll to position [6608, 0]
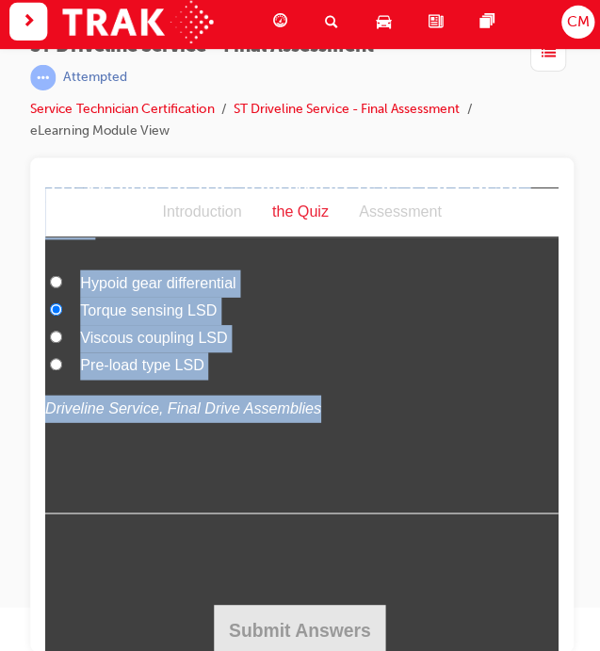
drag, startPoint x: 74, startPoint y: 276, endPoint x: 302, endPoint y: 403, distance: 261.1
copy div "Toyota vehicle driveline configurations include FF type, FR type and MR type FA…"
click at [419, 393] on p "Driveline Service, Final Drive Assemblies" at bounding box center [300, 406] width 510 height 27
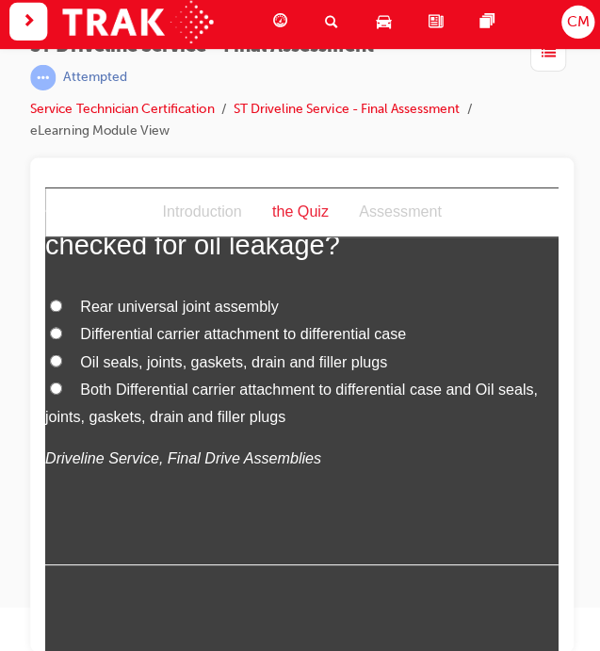
scroll to position [1496, 0]
click at [109, 396] on span "Both Differential carrier attachment to differential case and Oil seals, joints…" at bounding box center [289, 401] width 489 height 43
click at [62, 393] on input "Both Differential carrier attachment to differential case and Oil seals, joints…" at bounding box center [56, 387] width 12 height 12
radio input "true"
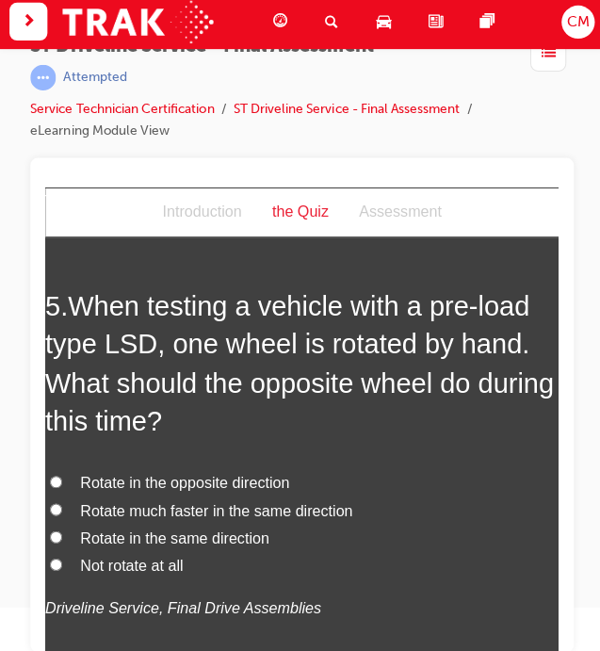
scroll to position [1872, 0]
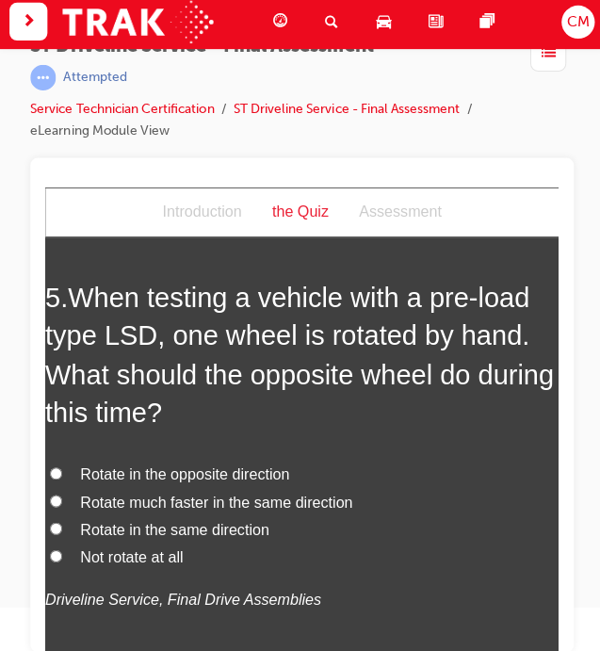
click at [58, 528] on input "Rotate in the same direction" at bounding box center [56, 525] width 12 height 12
radio input "true"
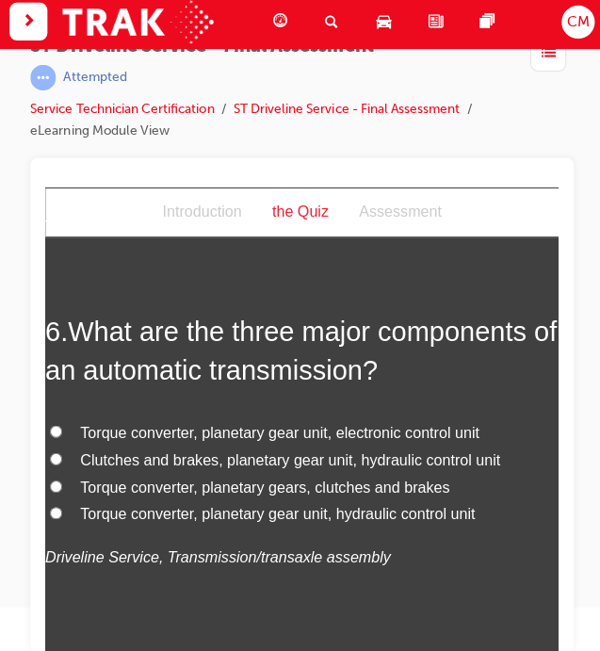
scroll to position [2354, 0]
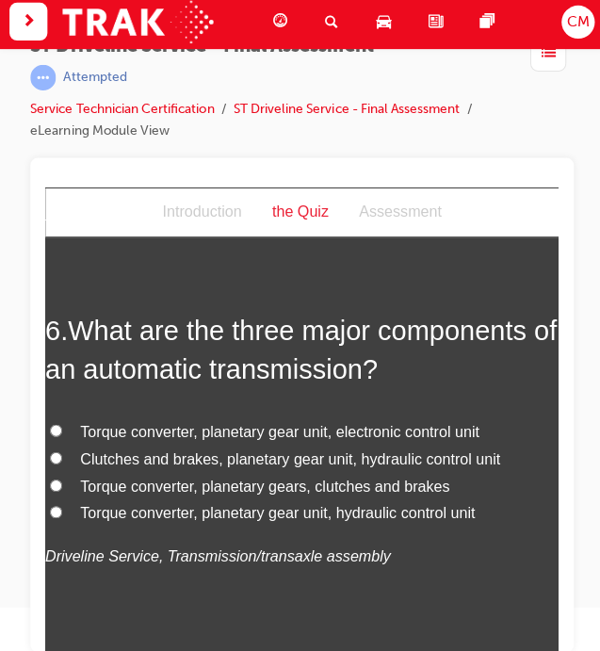
click at [58, 503] on input "Torque converter, planetary gear unit, hydraulic control unit" at bounding box center [56, 509] width 12 height 12
radio input "true"
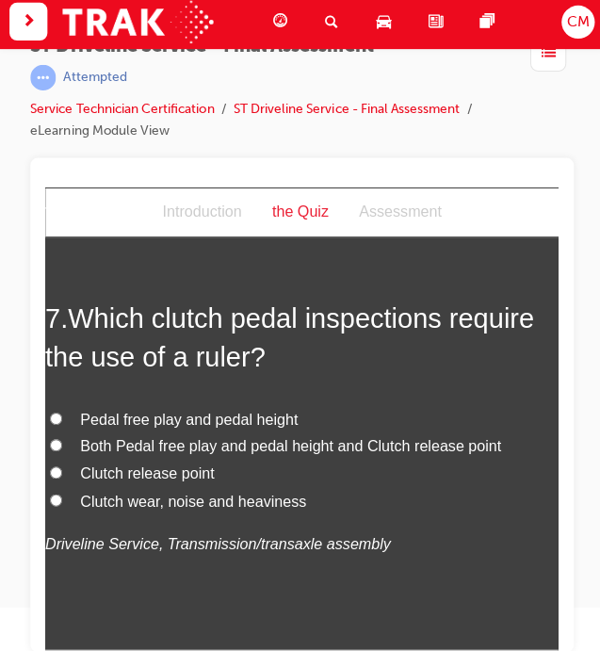
scroll to position [2815, 0]
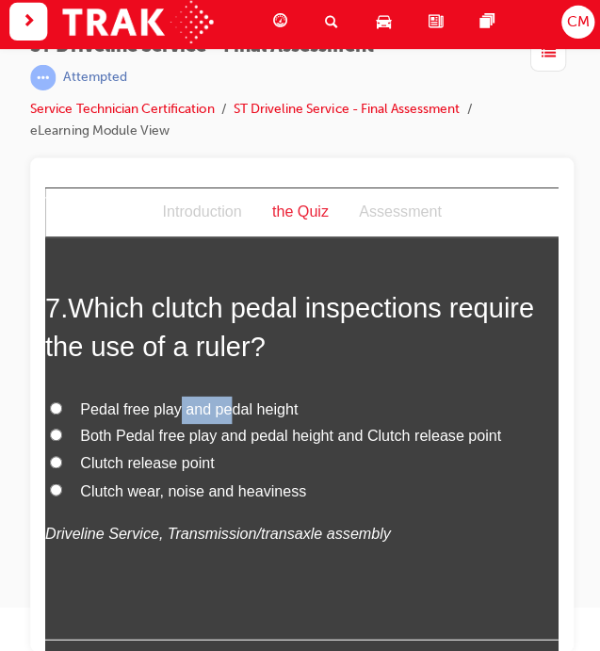
drag, startPoint x: 176, startPoint y: 408, endPoint x: 225, endPoint y: 416, distance: 49.6
click at [225, 416] on label "Pedal free play and pedal height" at bounding box center [300, 408] width 510 height 27
click at [50, 405] on label "Pedal free play and pedal height" at bounding box center [300, 408] width 510 height 27
click at [50, 405] on input "Pedal free play and pedal height" at bounding box center [56, 407] width 12 height 12
radio input "true"
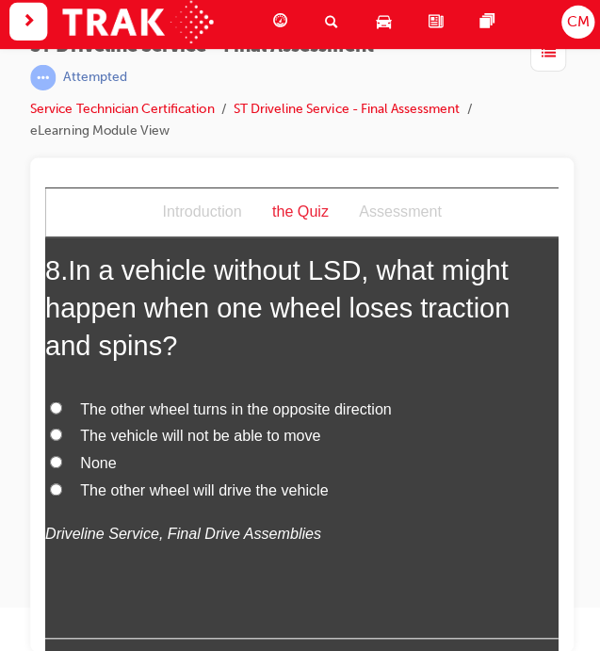
scroll to position [3304, 0]
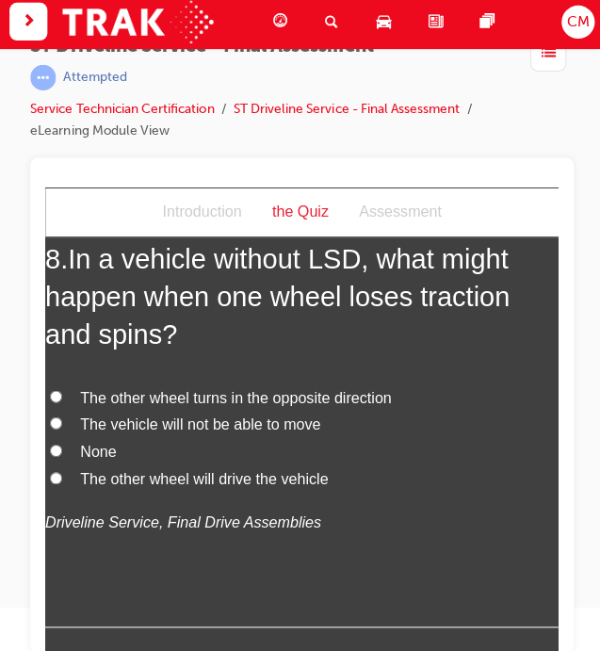
click at [72, 413] on label "The vehicle will not be able to move" at bounding box center [300, 422] width 510 height 27
click at [62, 415] on input "The vehicle will not be able to move" at bounding box center [56, 421] width 12 height 12
radio input "true"
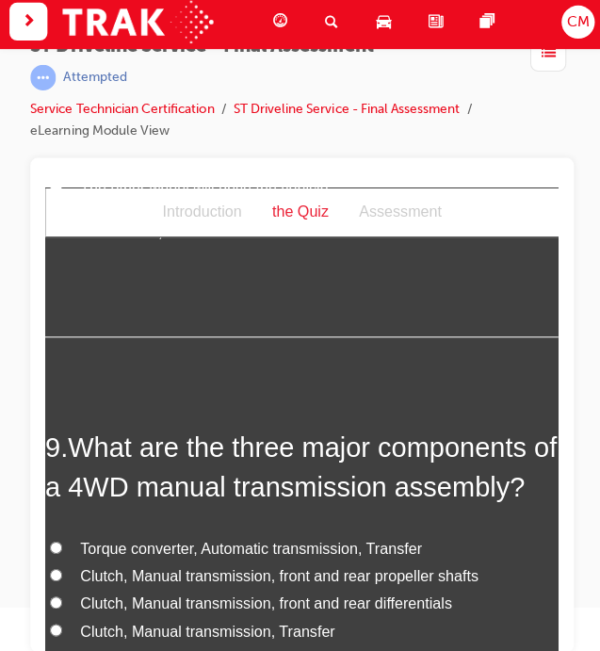
scroll to position [3652, 0]
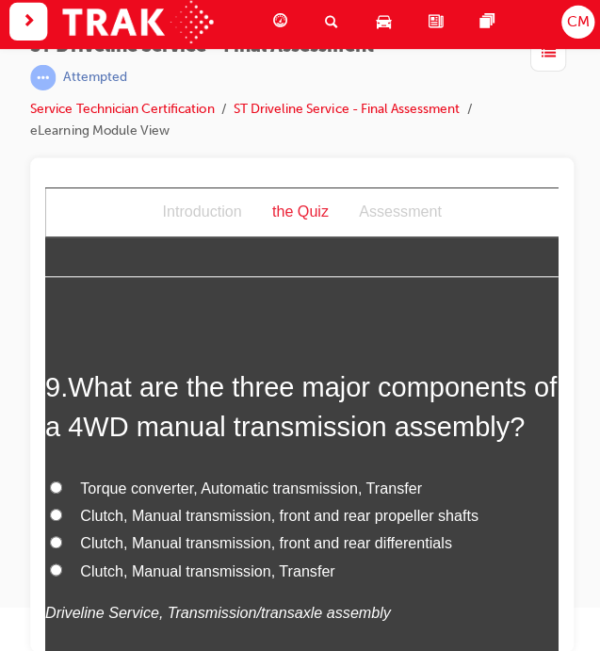
click at [57, 561] on input "Clutch, Manual transmission, Transfer" at bounding box center [56, 567] width 12 height 12
radio input "true"
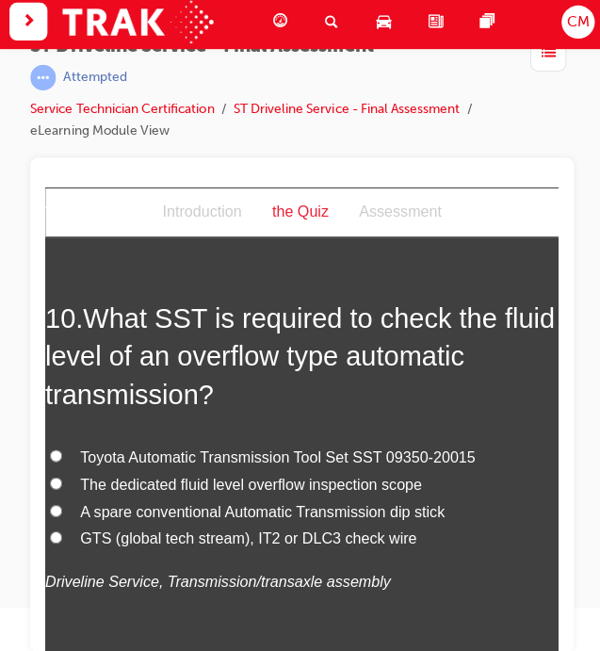
scroll to position [4200, 0]
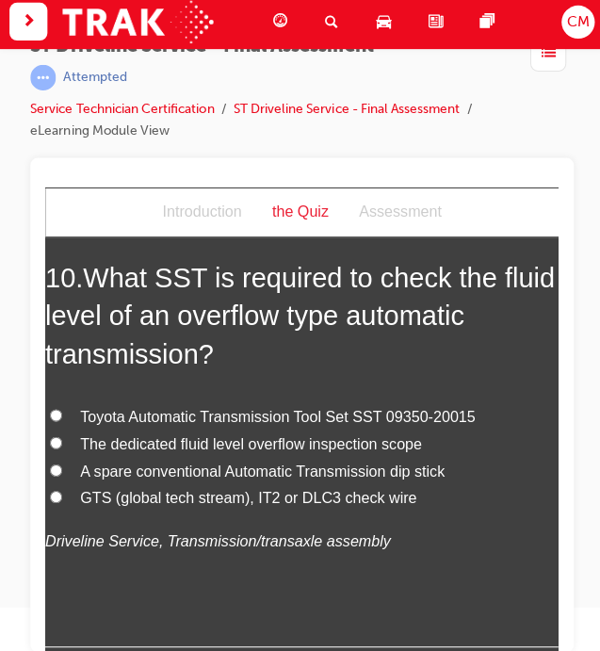
click at [55, 490] on input "GTS (global tech stream), IT2 or DLC3 check wire" at bounding box center [56, 494] width 12 height 12
radio input "true"
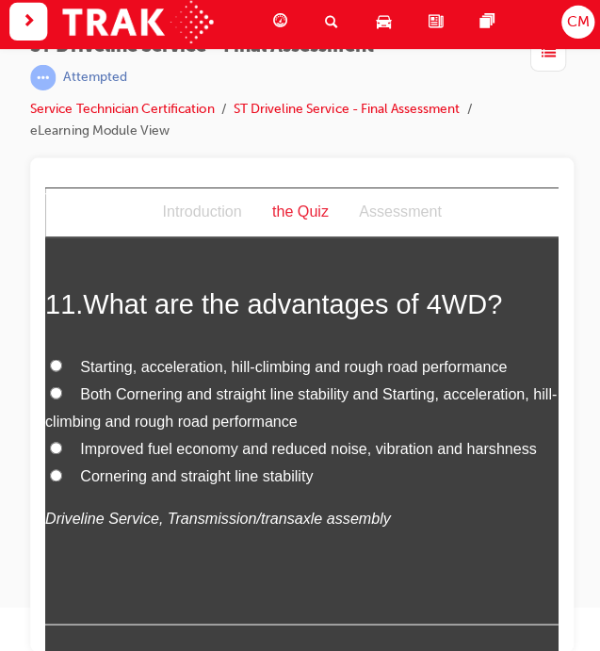
scroll to position [4658, 0]
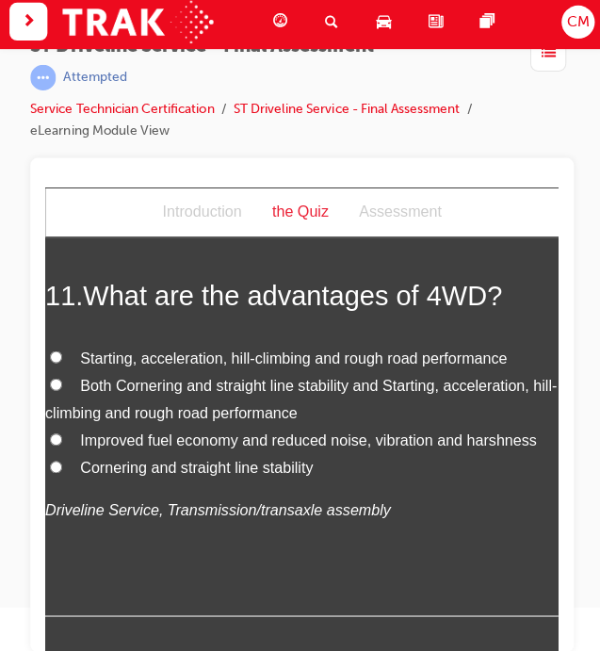
click at [52, 381] on input "Both Cornering and straight line stability and Starting, acceleration, hill-cli…" at bounding box center [56, 383] width 12 height 12
radio input "true"
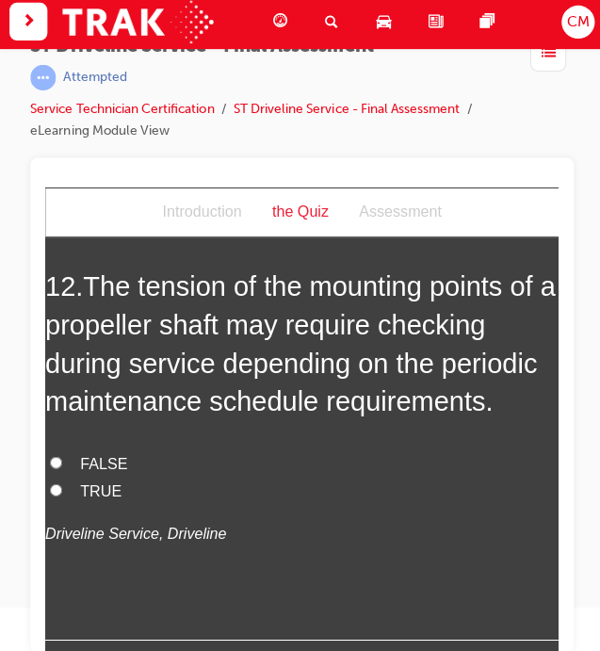
scroll to position [5106, 0]
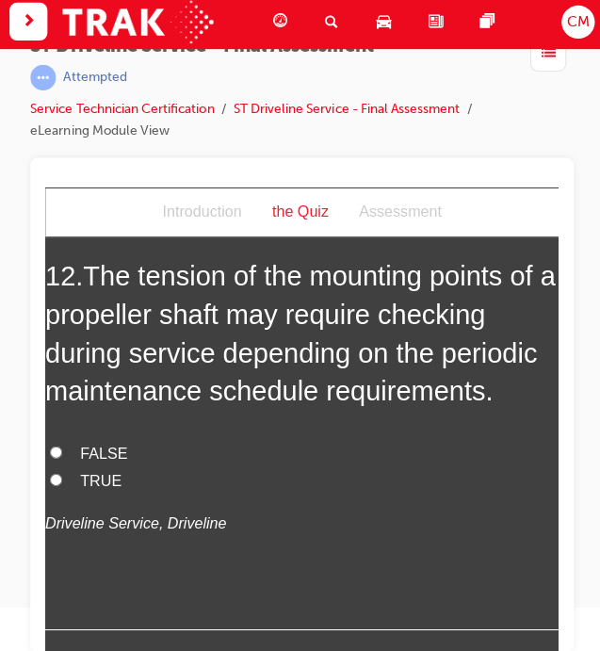
click at [60, 471] on input "TRUE" at bounding box center [56, 477] width 12 height 12
radio input "true"
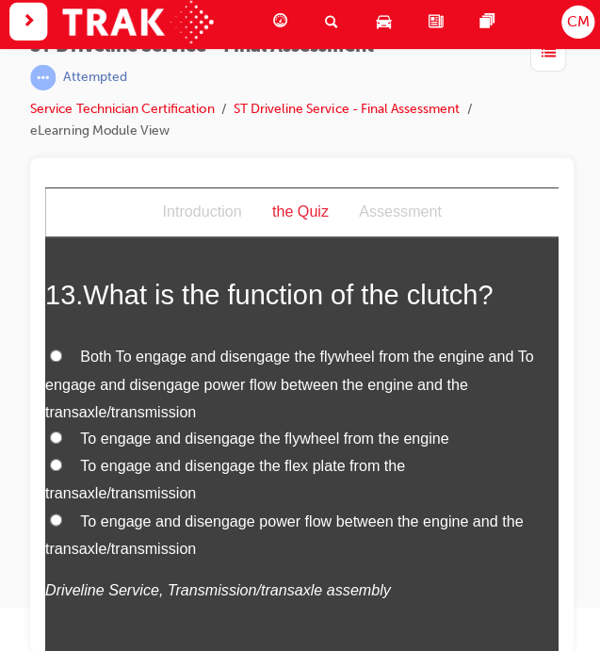
scroll to position [5558, 0]
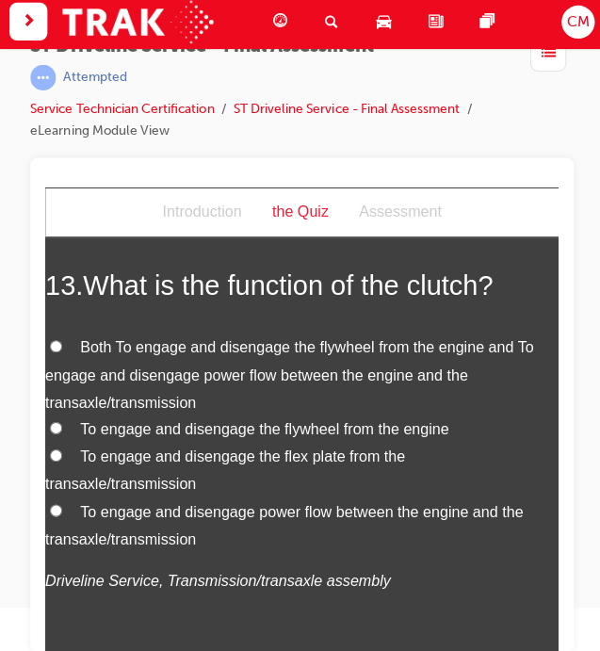
click at [56, 338] on input "Both To engage and disengage the flywheel from the engine and To engage and dis…" at bounding box center [56, 344] width 12 height 12
radio input "true"
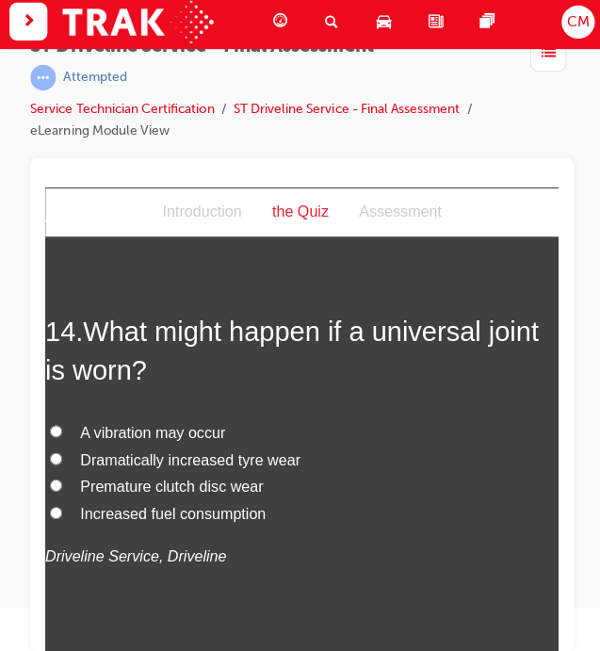
scroll to position [6051, 0]
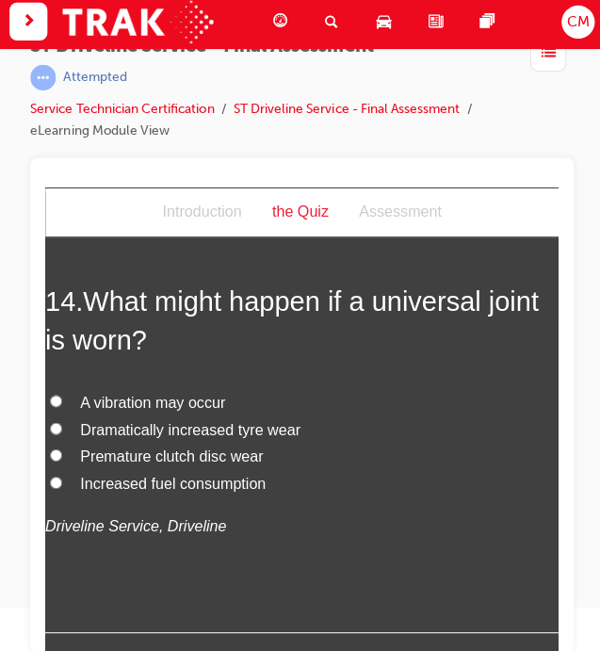
click at [57, 393] on input "A vibration may occur" at bounding box center [56, 399] width 12 height 12
radio input "true"
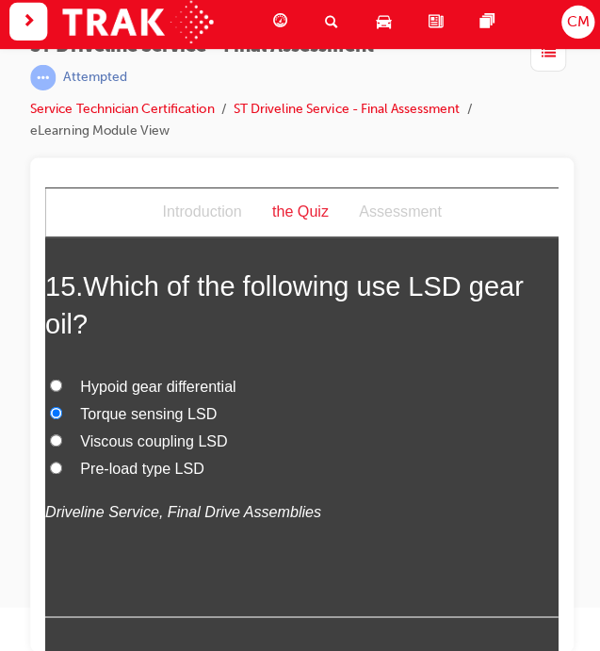
scroll to position [6464, 0]
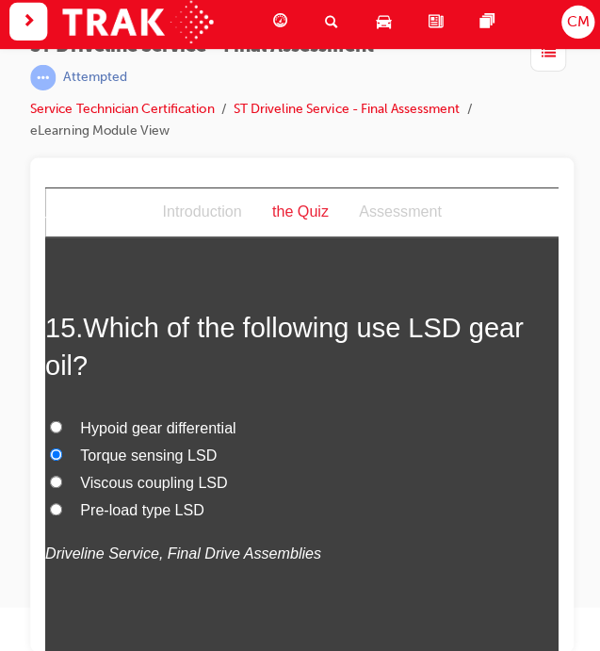
click at [57, 500] on input "Pre-load type LSD" at bounding box center [56, 506] width 12 height 12
radio input "true"
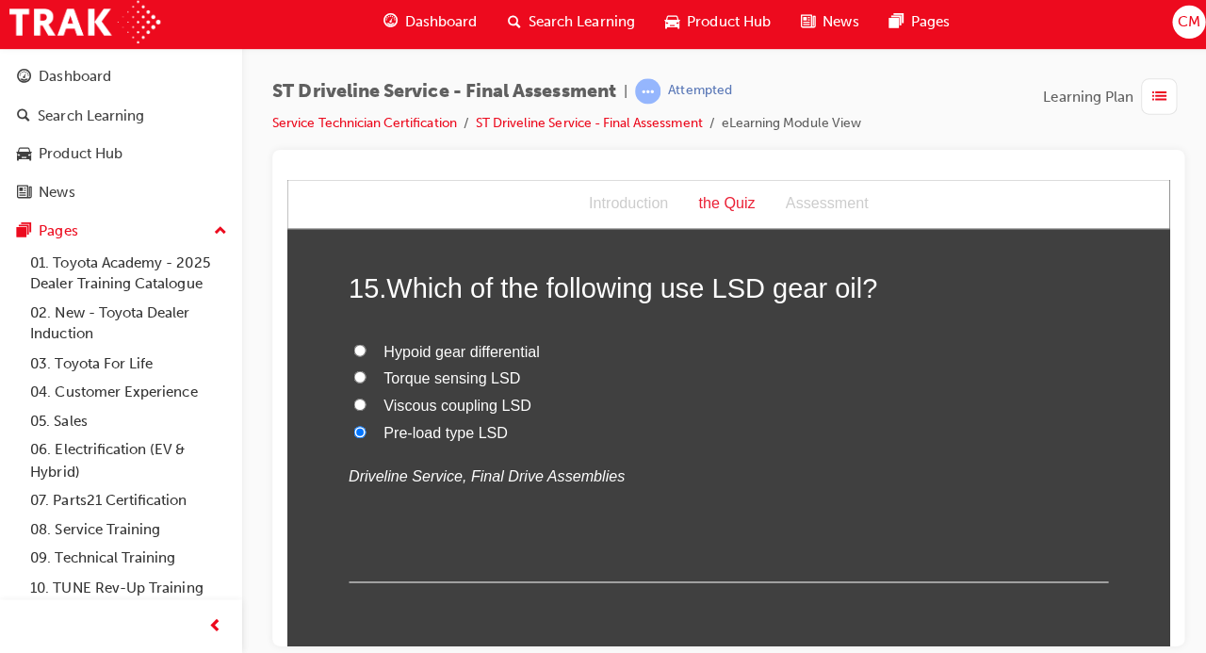
scroll to position [6128, 0]
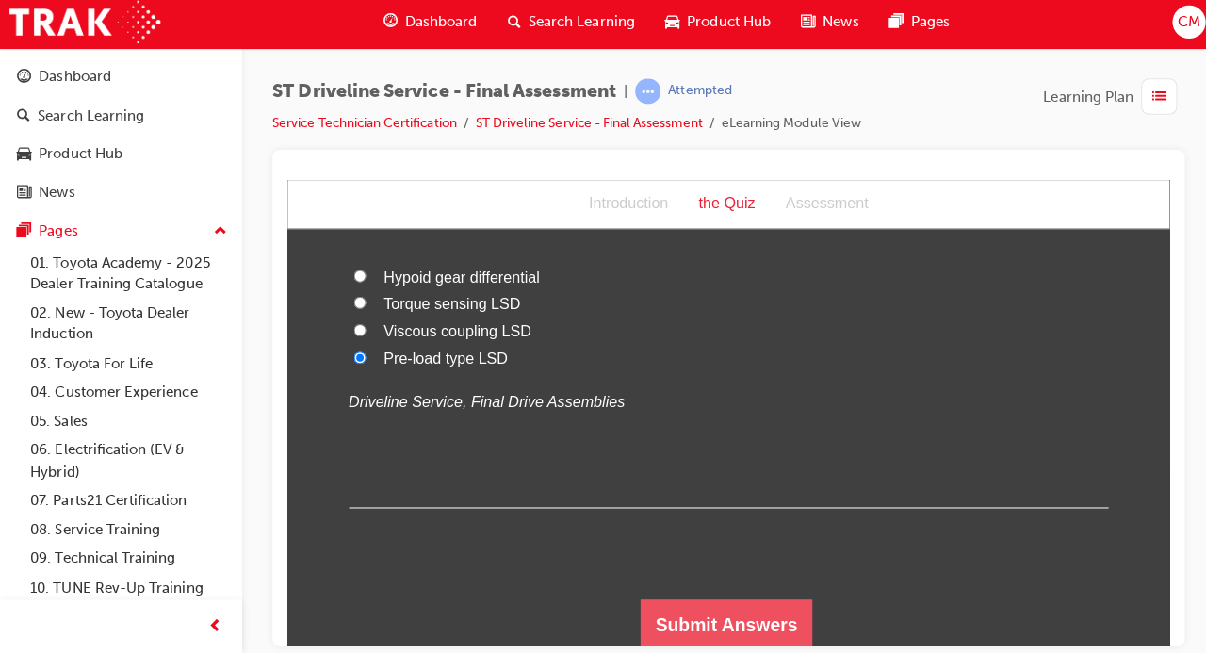
click at [705, 622] on button "Submit Answers" at bounding box center [724, 622] width 172 height 53
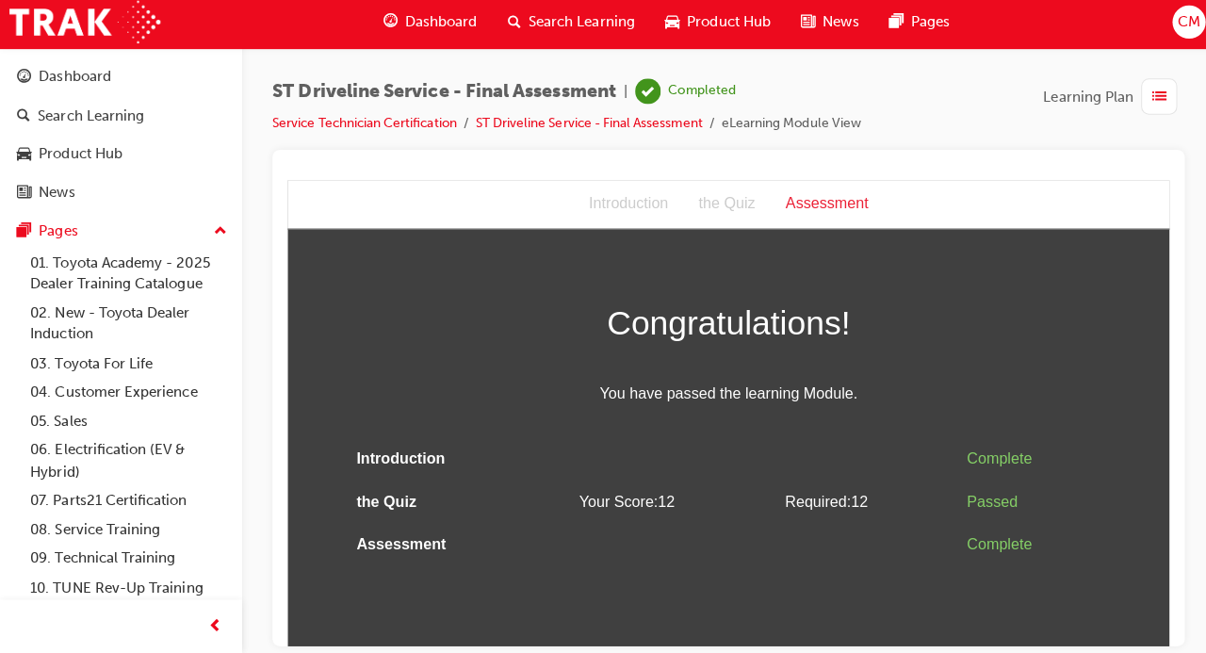
click at [0, 605] on div at bounding box center [120, 626] width 240 height 53
click at [0, 609] on div at bounding box center [120, 626] width 240 height 53
click at [57, 83] on div "Dashboard" at bounding box center [75, 82] width 72 height 22
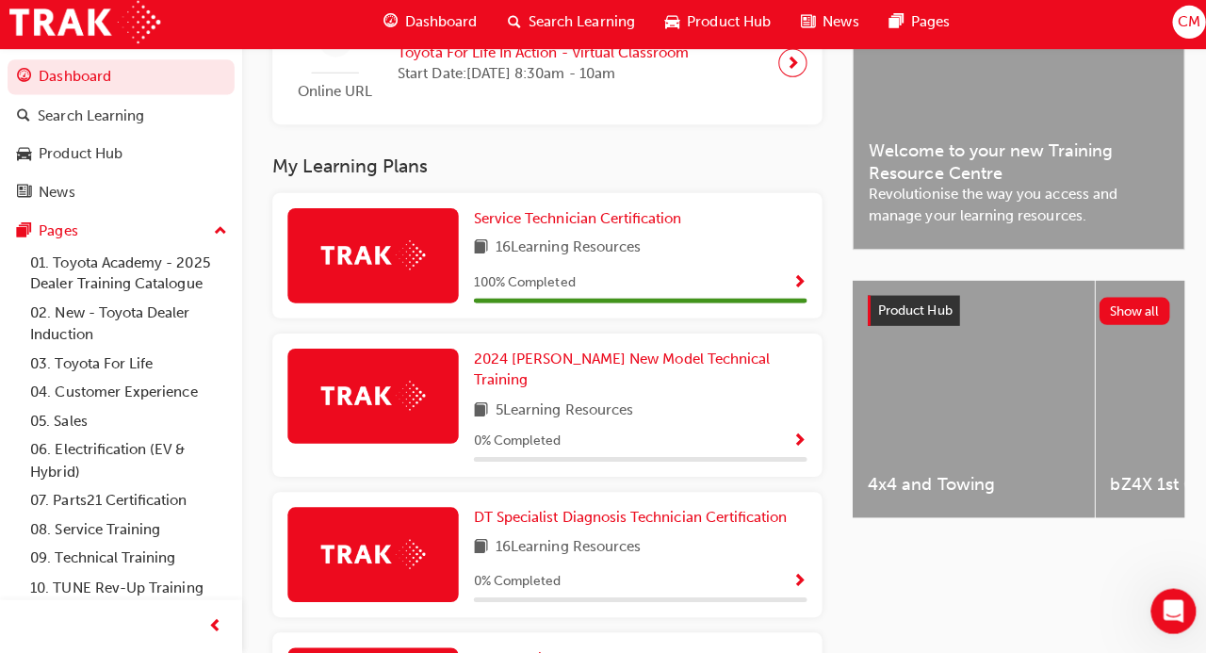
scroll to position [515, 0]
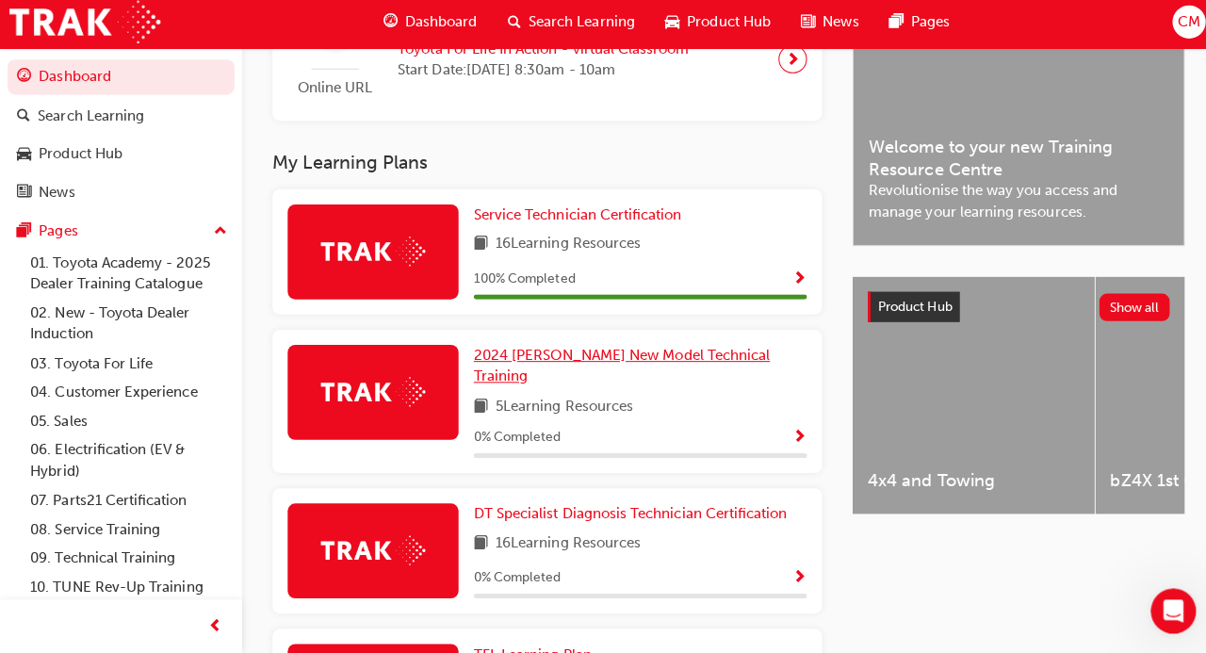
click at [603, 360] on span "2024 [PERSON_NAME] New Model Technical Training" at bounding box center [617, 369] width 294 height 39
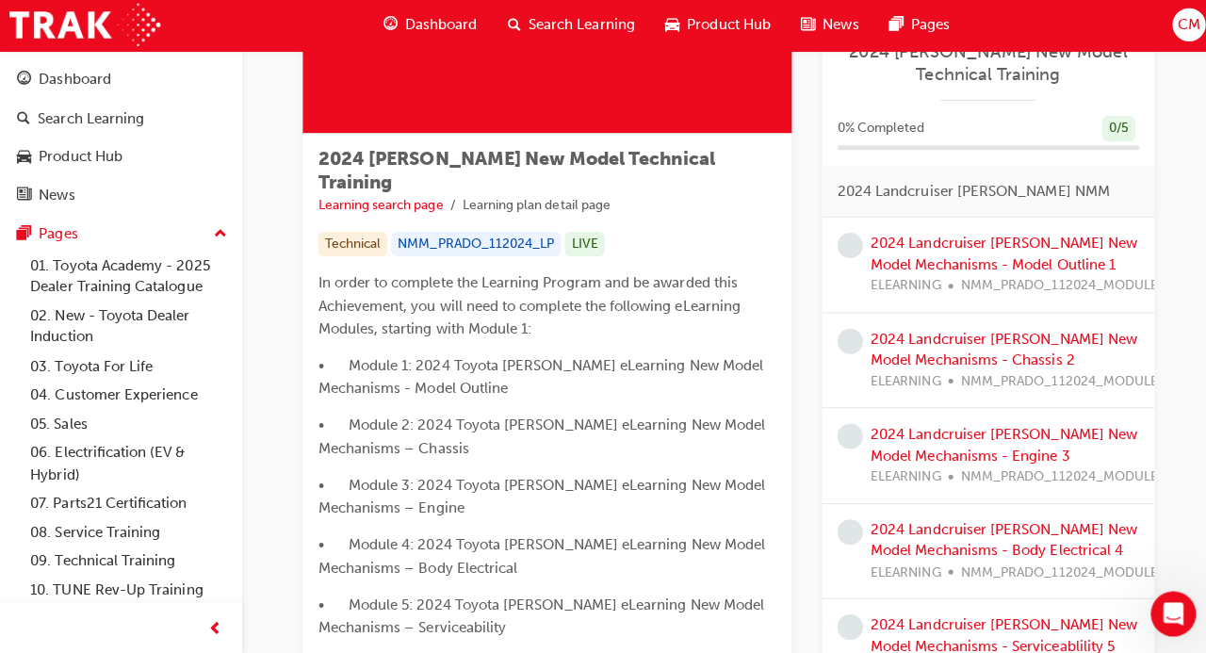
scroll to position [247, 0]
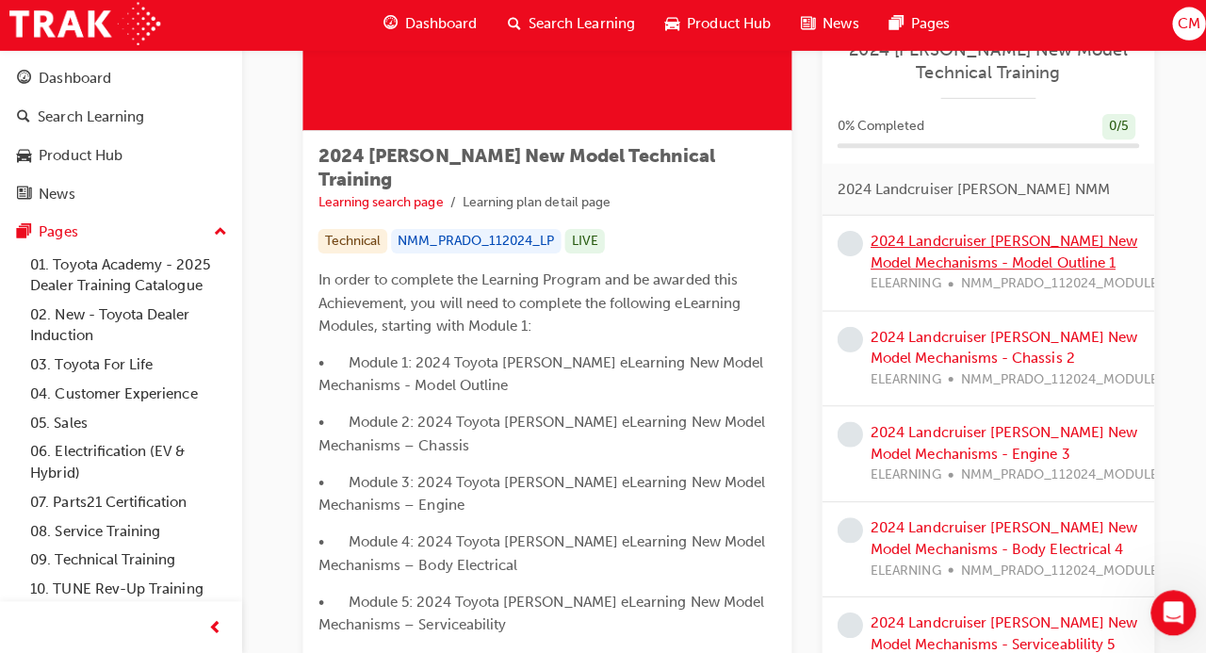
click at [1007, 243] on link "2024 Landcruiser [PERSON_NAME] New Model Mechanisms - Model Outline 1" at bounding box center [996, 254] width 265 height 39
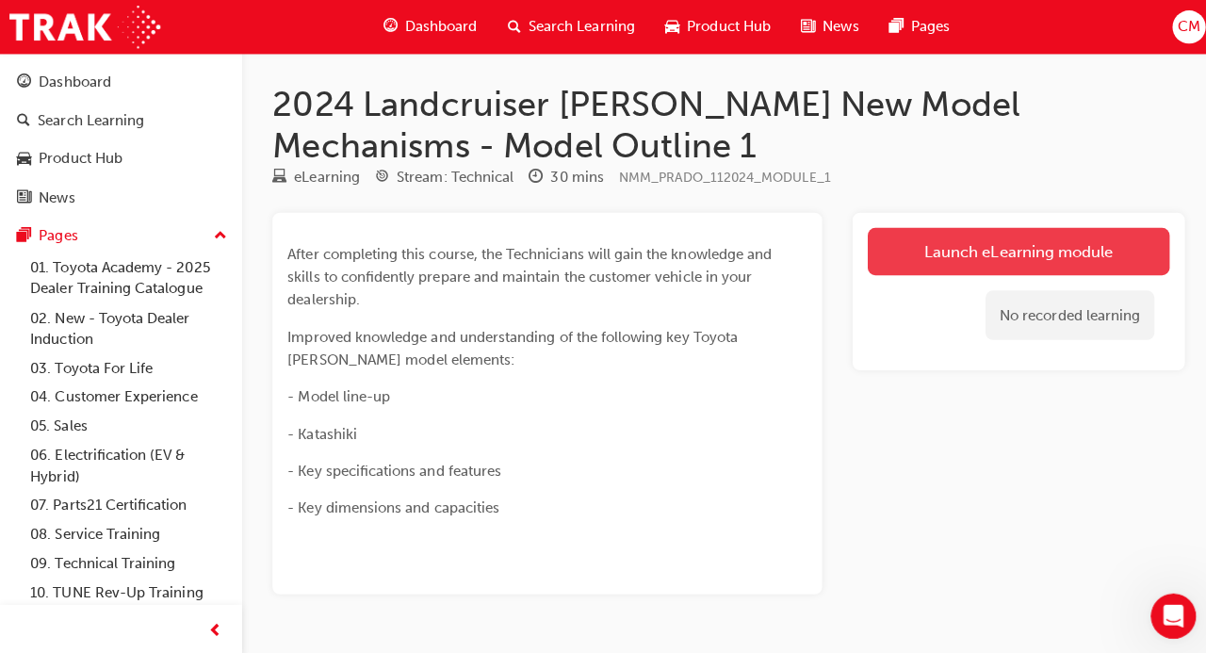
click at [908, 249] on link "Launch eLearning module" at bounding box center [1011, 249] width 300 height 47
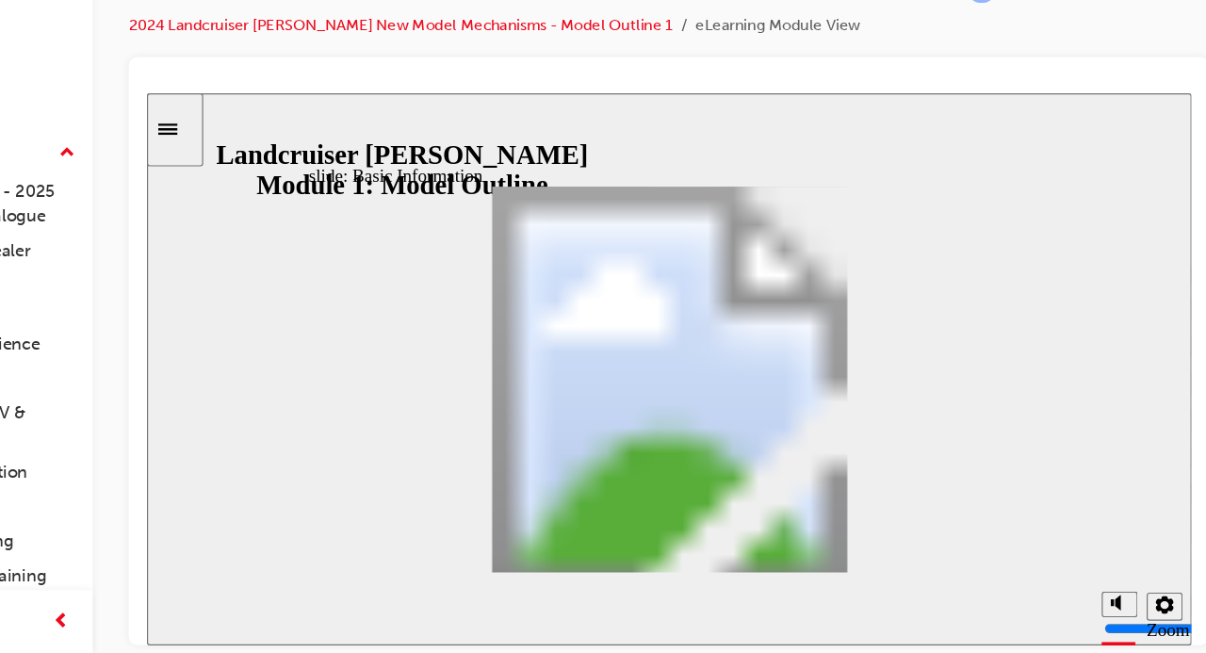
scroll to position [284, 0]
drag, startPoint x: 767, startPoint y: 266, endPoint x: 766, endPoint y: 384, distance: 117.8
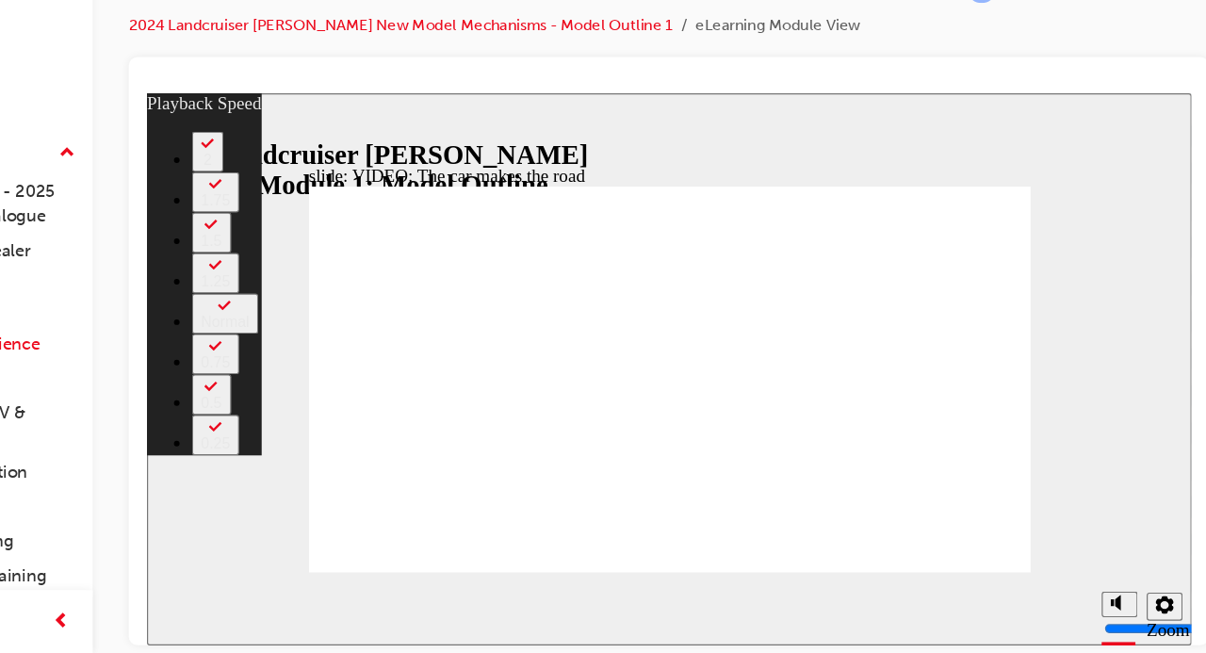
click at [163, 401] on link "04. Customer Experience" at bounding box center [128, 394] width 210 height 29
